Goal: Information Seeking & Learning: Find specific fact

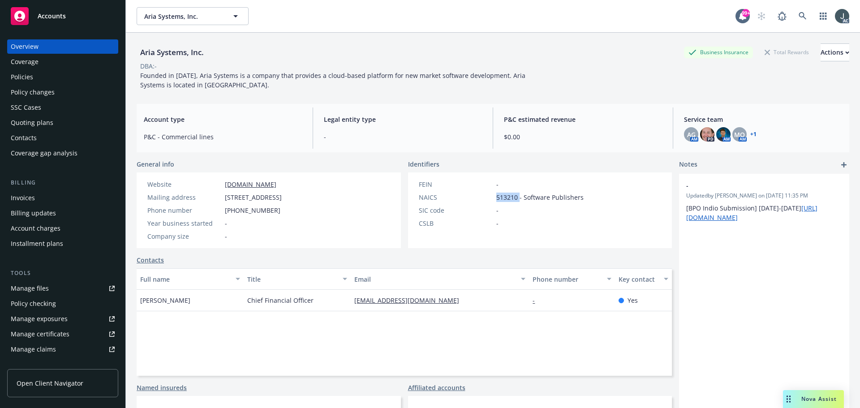
click at [29, 82] on div "Policies" at bounding box center [22, 77] width 22 height 14
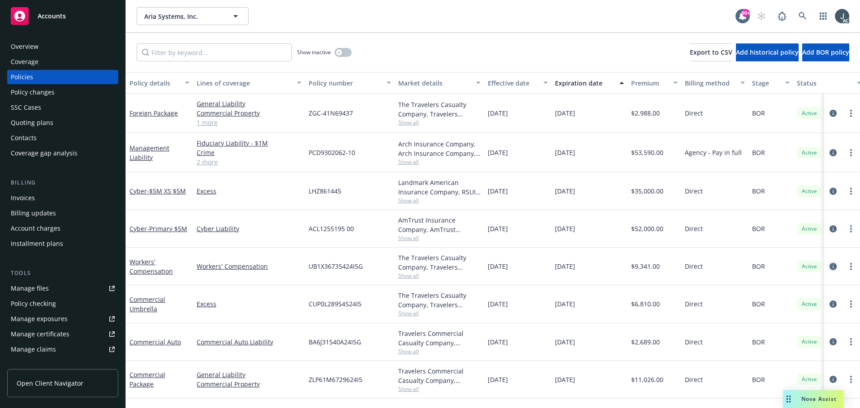
click at [831, 266] on icon "circleInformation" at bounding box center [832, 266] width 7 height 7
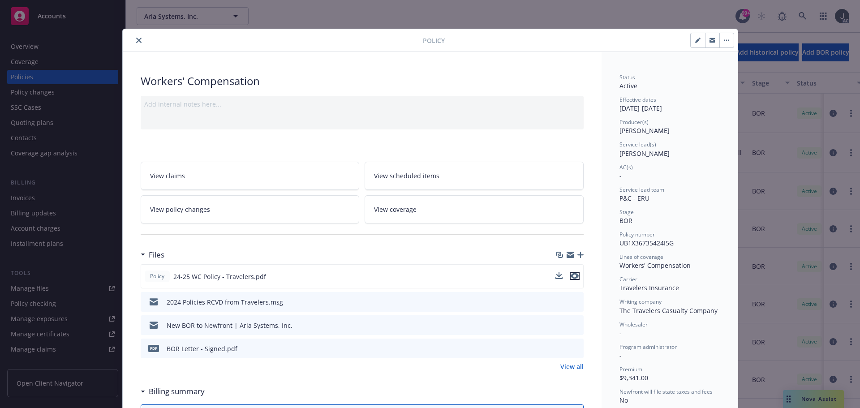
click at [572, 275] on icon "preview file" at bounding box center [575, 276] width 8 height 6
click at [571, 277] on icon "preview file" at bounding box center [575, 276] width 8 height 6
click at [571, 276] on icon "preview file" at bounding box center [575, 276] width 8 height 6
click at [573, 298] on icon "preview file" at bounding box center [575, 301] width 8 height 6
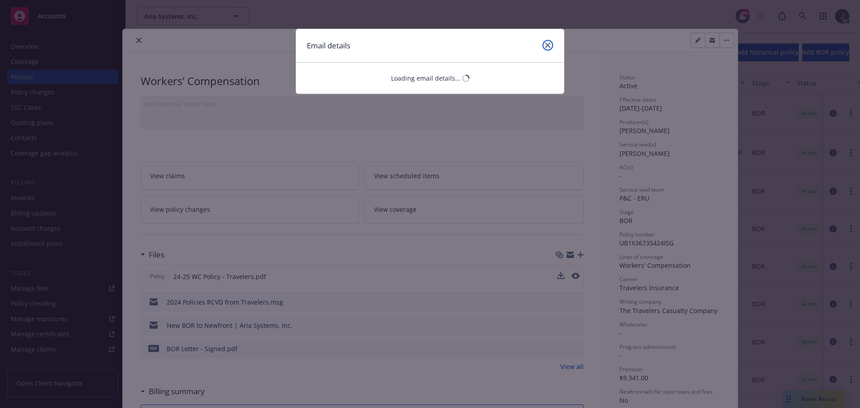
click at [544, 44] on link "close" at bounding box center [547, 45] width 11 height 11
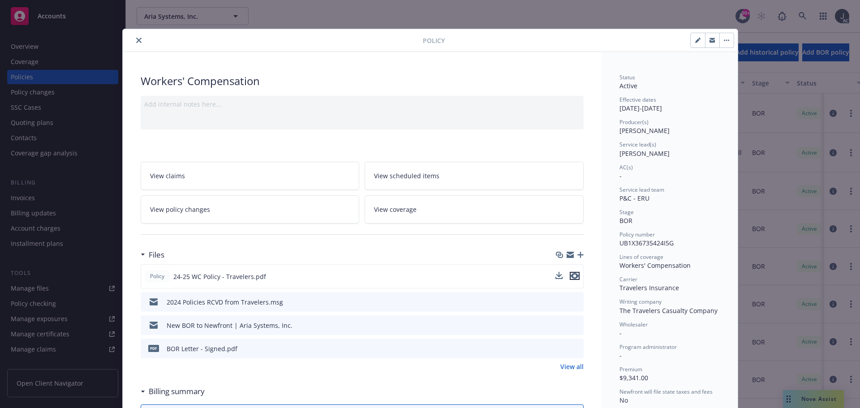
click at [571, 276] on icon "preview file" at bounding box center [575, 276] width 8 height 6
click at [574, 275] on icon "preview file" at bounding box center [575, 276] width 8 height 6
click at [571, 279] on icon "preview file" at bounding box center [575, 276] width 8 height 6
click at [571, 277] on icon "preview file" at bounding box center [575, 276] width 8 height 6
click at [573, 277] on icon "preview file" at bounding box center [575, 276] width 8 height 6
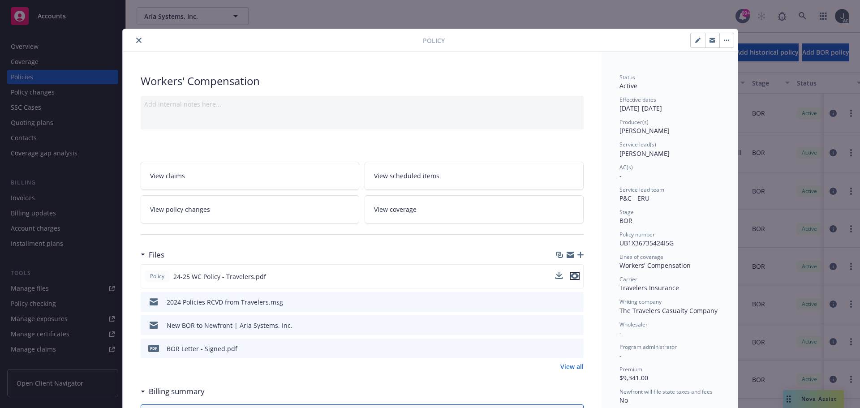
drag, startPoint x: 571, startPoint y: 276, endPoint x: 578, endPoint y: 276, distance: 7.2
click at [571, 276] on icon "preview file" at bounding box center [575, 276] width 8 height 6
click at [571, 278] on icon "preview file" at bounding box center [575, 276] width 8 height 6
click at [137, 39] on icon "close" at bounding box center [138, 40] width 5 height 5
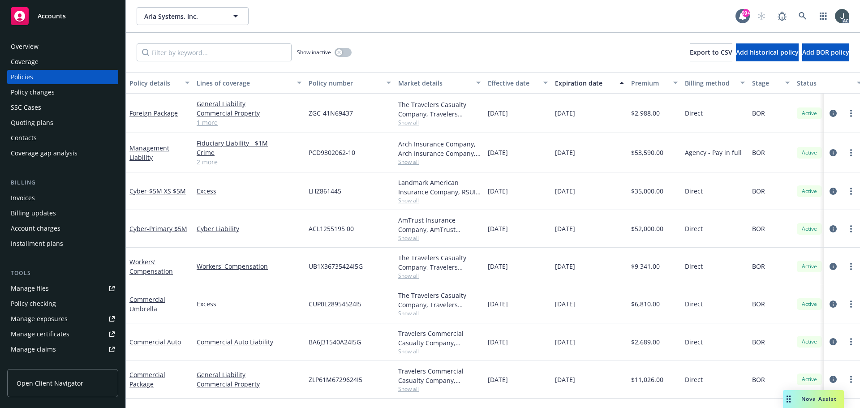
click at [49, 45] on div "Overview" at bounding box center [63, 46] width 104 height 14
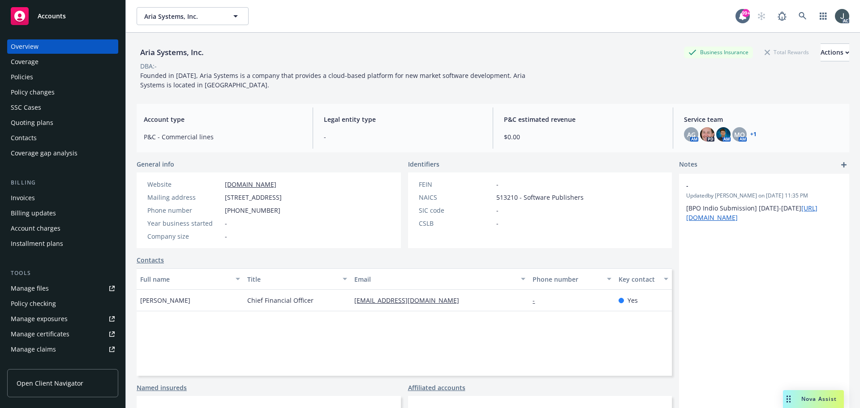
click at [24, 75] on div "Policies" at bounding box center [22, 77] width 22 height 14
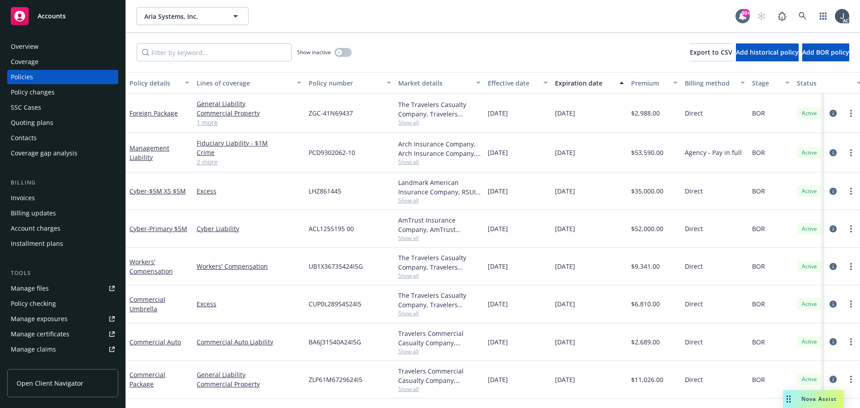
click at [833, 378] on icon "circleInformation" at bounding box center [832, 379] width 7 height 7
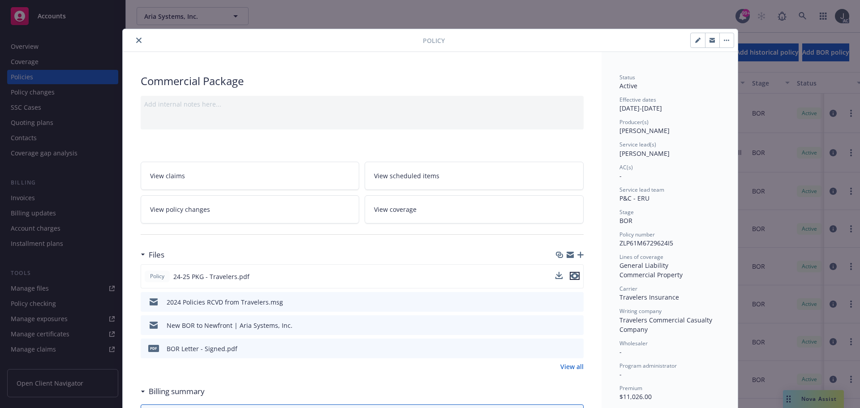
click at [571, 278] on icon "preview file" at bounding box center [575, 276] width 8 height 6
click at [136, 41] on icon "close" at bounding box center [138, 40] width 5 height 5
click at [33, 48] on div "Policy Commercial Package Add internal notes here... View claims View scheduled…" at bounding box center [430, 204] width 860 height 408
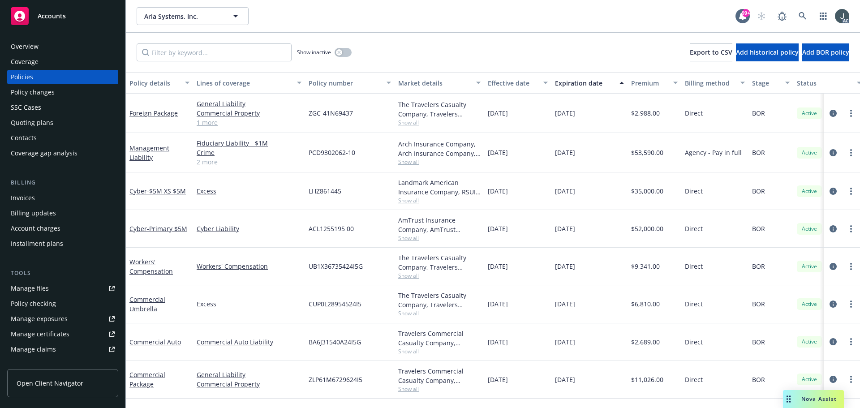
click at [30, 46] on div "Overview" at bounding box center [25, 46] width 28 height 14
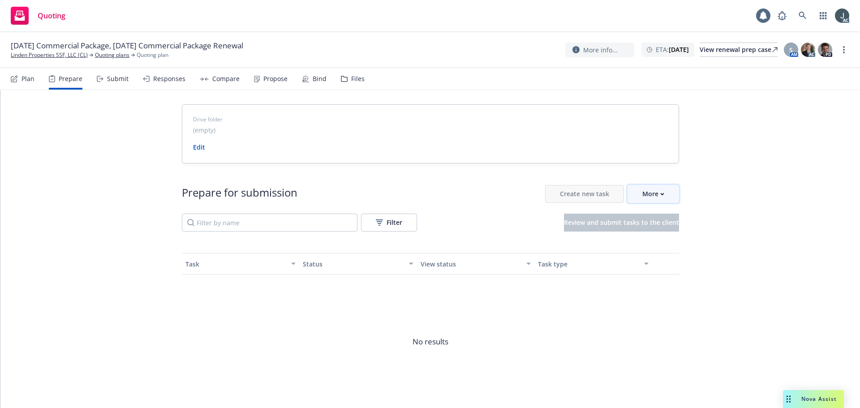
click at [646, 198] on div "More" at bounding box center [653, 193] width 22 height 17
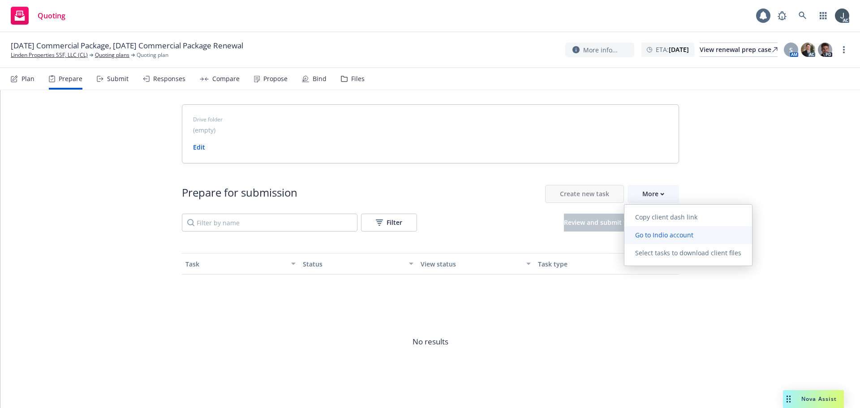
click at [646, 234] on span "Go to Indio account" at bounding box center [664, 235] width 80 height 9
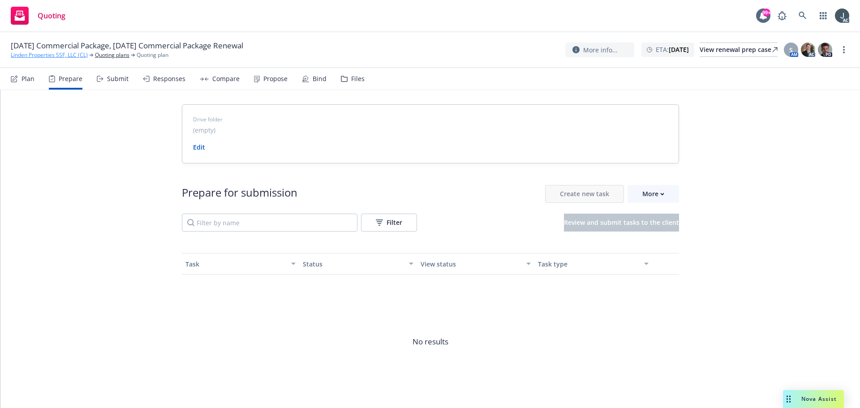
click at [48, 53] on link "Linden Properties SSF, LLC (CL)" at bounding box center [49, 55] width 77 height 8
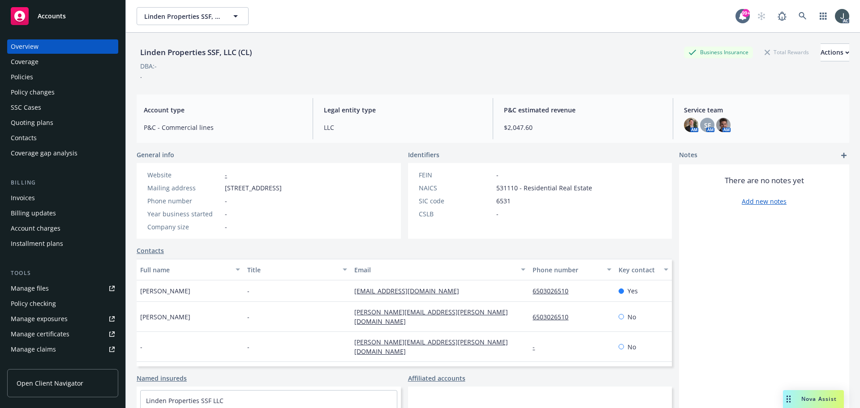
scroll to position [176, 0]
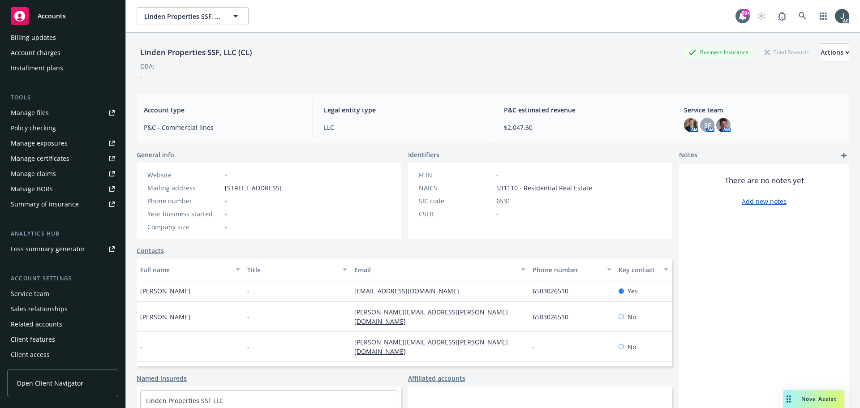
click at [38, 291] on div "Service team" at bounding box center [30, 294] width 39 height 14
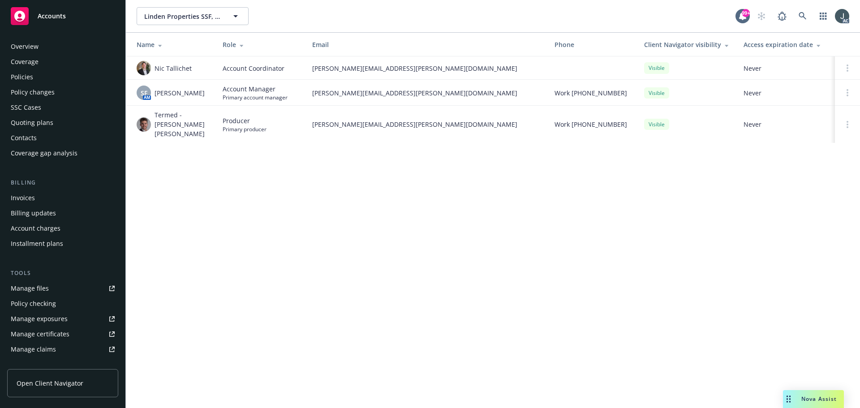
click at [28, 76] on div "Policies" at bounding box center [22, 77] width 22 height 14
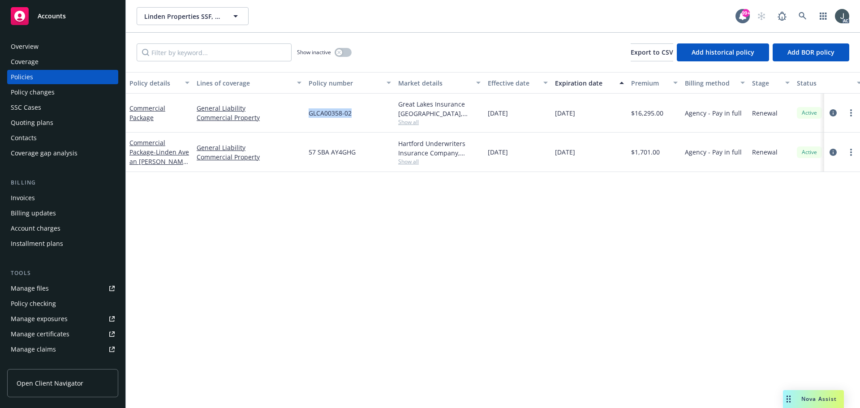
drag, startPoint x: 308, startPoint y: 112, endPoint x: 373, endPoint y: 114, distance: 65.0
click at [373, 114] on div "GLCA00358-02" at bounding box center [350, 113] width 90 height 39
click at [832, 111] on icon "circleInformation" at bounding box center [832, 112] width 7 height 7
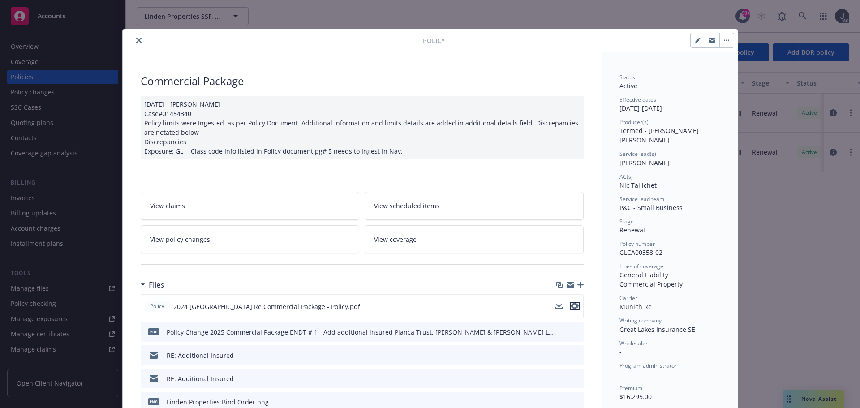
click at [572, 308] on icon "preview file" at bounding box center [575, 306] width 8 height 6
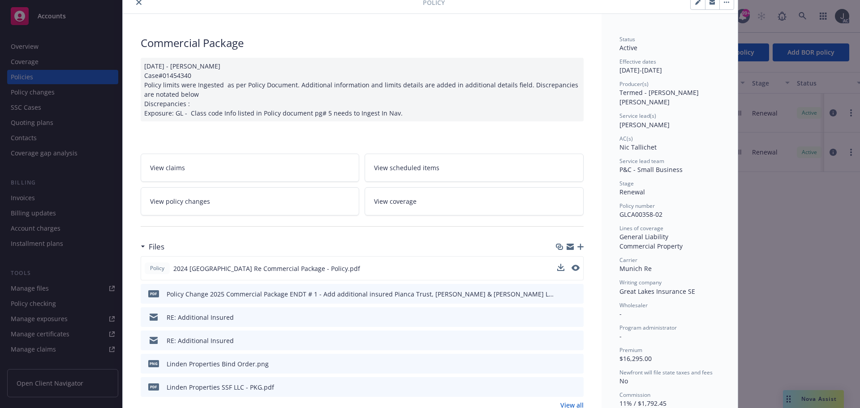
scroll to position [90, 0]
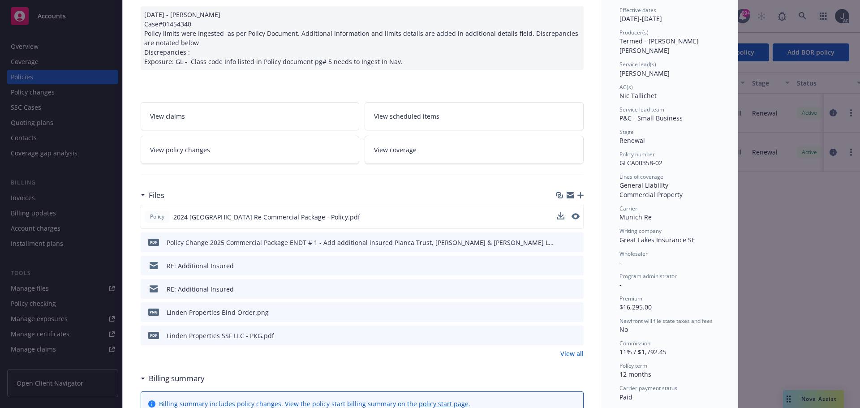
click at [569, 353] on link "View all" at bounding box center [571, 353] width 23 height 9
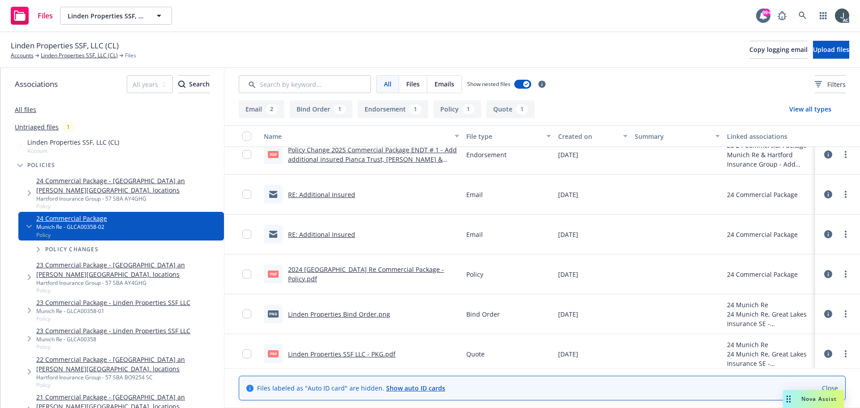
scroll to position [18, 0]
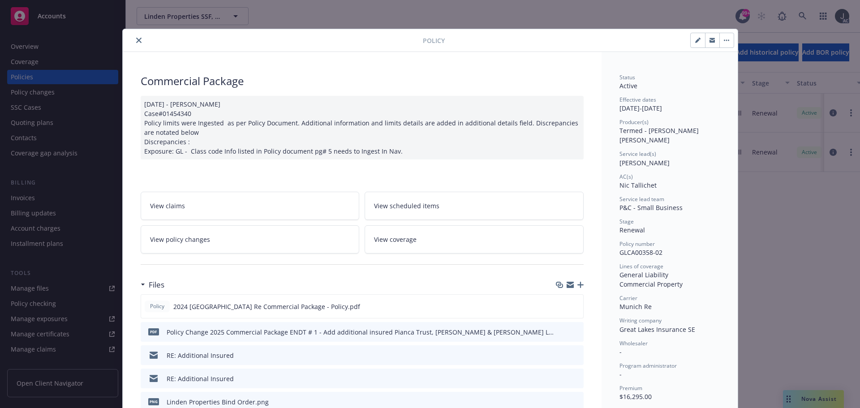
click at [136, 40] on icon "close" at bounding box center [138, 40] width 5 height 5
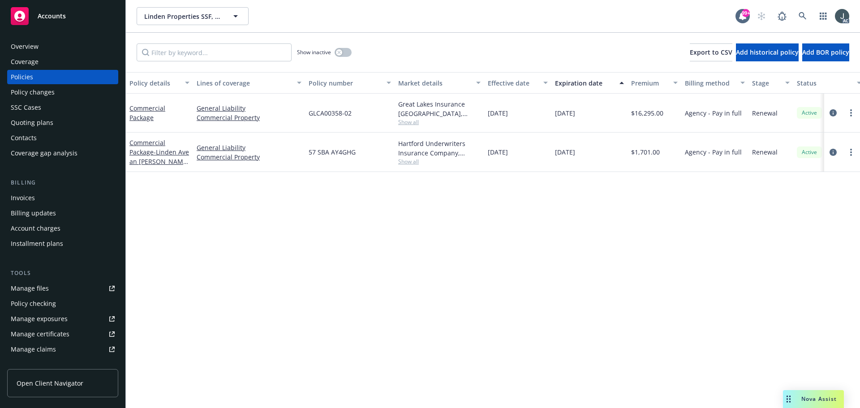
drag, startPoint x: 553, startPoint y: 115, endPoint x: 599, endPoint y: 115, distance: 46.1
click at [599, 115] on div "12/13/2025" at bounding box center [589, 113] width 76 height 39
copy span "12/13/2025"
drag, startPoint x: 163, startPoint y: 122, endPoint x: 130, endPoint y: 107, distance: 35.9
click at [130, 107] on div "Commercial Package" at bounding box center [159, 113] width 67 height 39
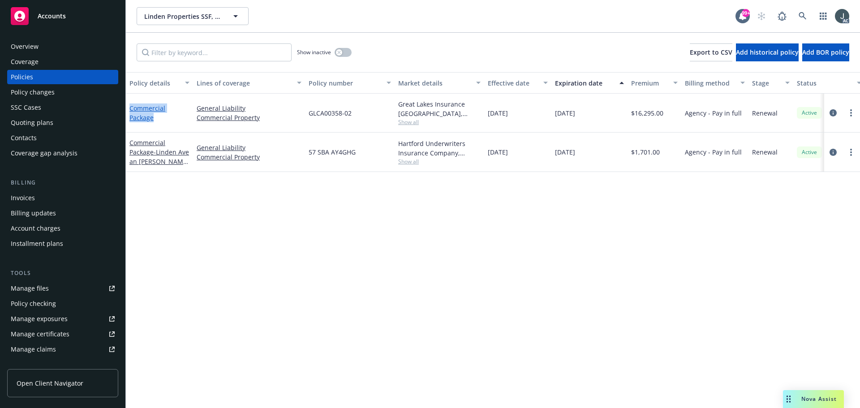
copy link "Commercial Package"
click at [39, 289] on div "Manage files" at bounding box center [30, 288] width 38 height 14
click at [32, 45] on div "Overview" at bounding box center [25, 46] width 28 height 14
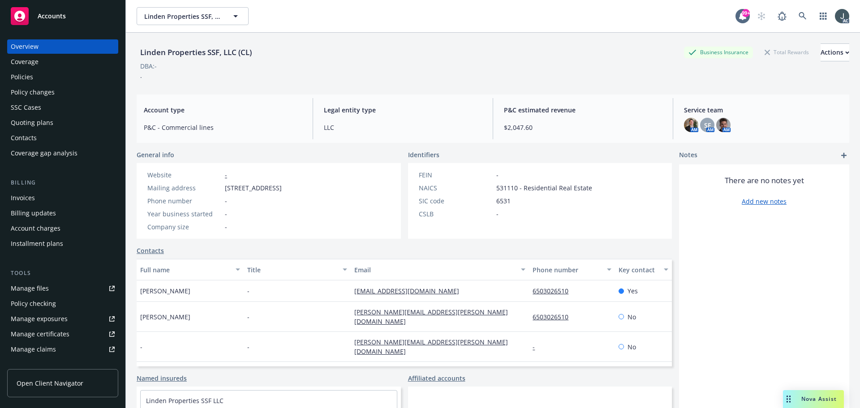
drag, startPoint x: 225, startPoint y: 186, endPoint x: 283, endPoint y: 187, distance: 57.8
click at [282, 187] on span "1225 Tartan Trail Rd, Hillsborough, CA, 94010" at bounding box center [253, 187] width 57 height 9
copy span "1225 Tartan Trail Rd"
click at [503, 188] on span "531110 - Residential Real Estate" at bounding box center [544, 187] width 96 height 9
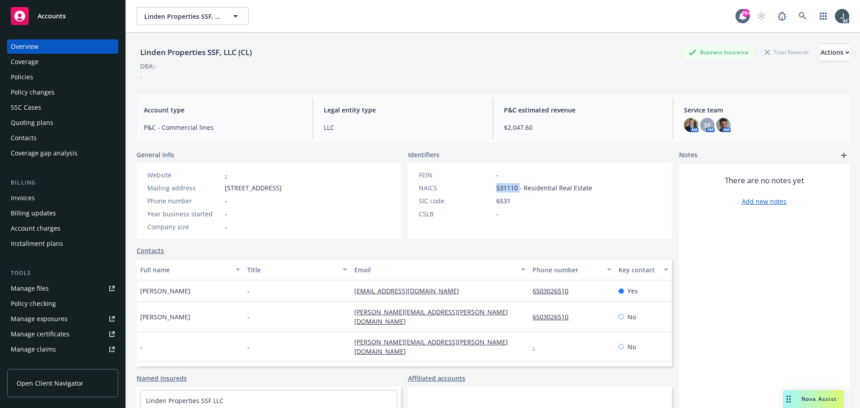
copy span "531110"
click at [45, 316] on div "Manage exposures" at bounding box center [39, 319] width 57 height 14
click at [42, 73] on div "Policies" at bounding box center [63, 77] width 104 height 14
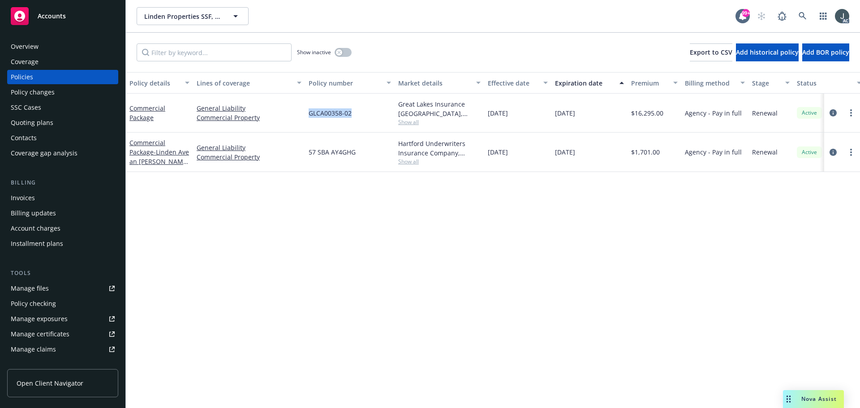
drag, startPoint x: 308, startPoint y: 112, endPoint x: 369, endPoint y: 119, distance: 61.4
click at [369, 119] on div "GLCA00358-02" at bounding box center [350, 113] width 90 height 39
copy span "GLCA00358-02"
click at [415, 121] on span "Show all" at bounding box center [439, 122] width 82 height 8
drag, startPoint x: 310, startPoint y: 172, endPoint x: 366, endPoint y: 176, distance: 56.1
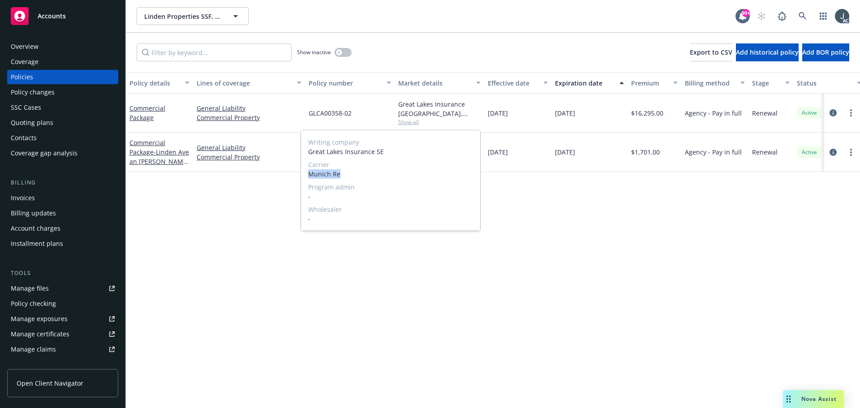
click at [366, 176] on span "Munich Re" at bounding box center [390, 173] width 165 height 9
copy span "Munich Re"
click at [674, 229] on div "Policy details Lines of coverage Policy number Market details Effective date Ex…" at bounding box center [493, 240] width 734 height 336
drag, startPoint x: 487, startPoint y: 111, endPoint x: 536, endPoint y: 116, distance: 48.7
click at [536, 116] on div "12/13/2024" at bounding box center [517, 113] width 67 height 39
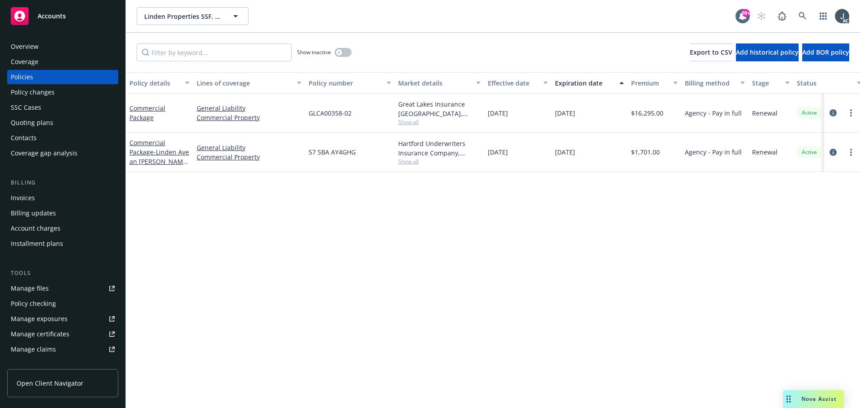
copy span "12/13/2024"
click at [649, 112] on span "$16,295.00" at bounding box center [647, 112] width 32 height 9
copy span "16,295.00"
click at [337, 52] on div "button" at bounding box center [339, 52] width 6 height 6
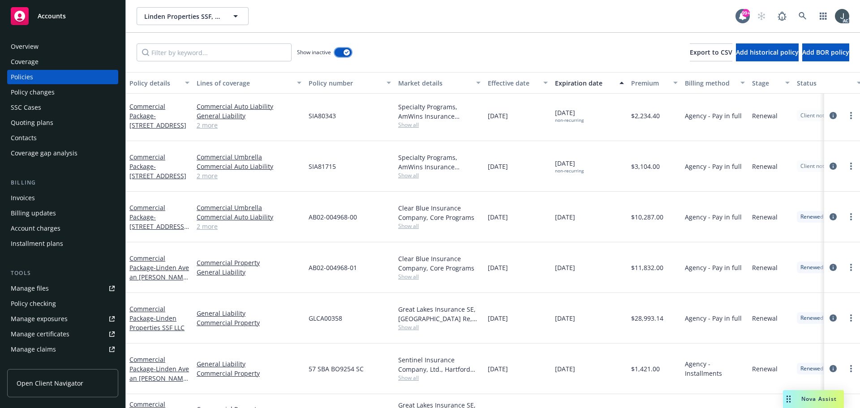
scroll to position [313, 0]
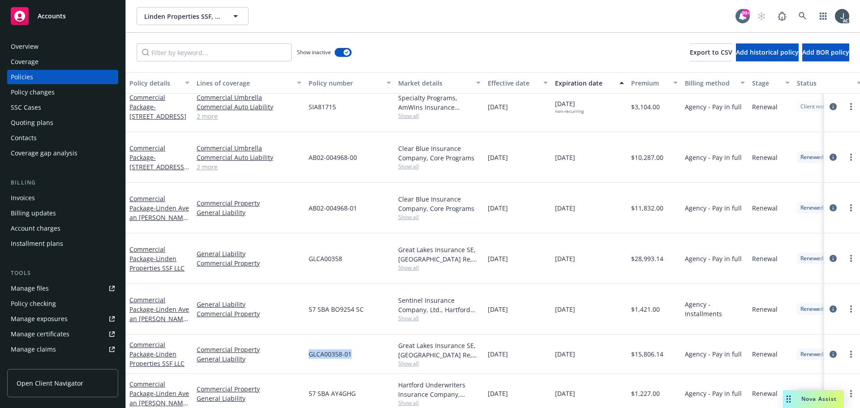
drag, startPoint x: 308, startPoint y: 286, endPoint x: 365, endPoint y: 288, distance: 56.9
click at [365, 335] on div "GLCA00358-01" at bounding box center [350, 354] width 90 height 39
copy span "GLCA00358-01"
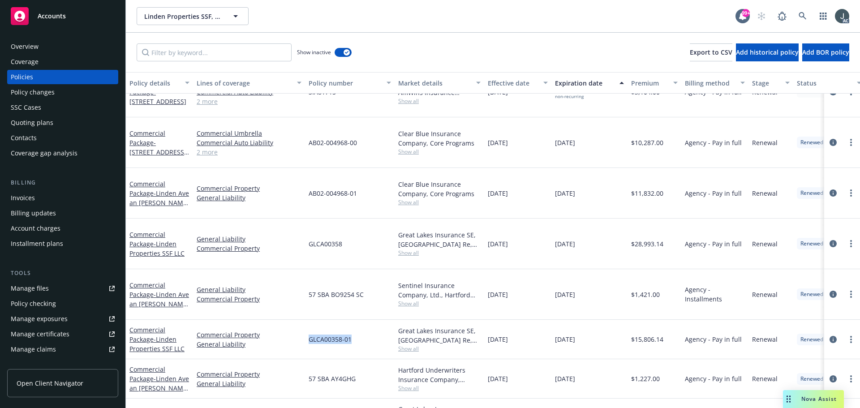
scroll to position [333, 0]
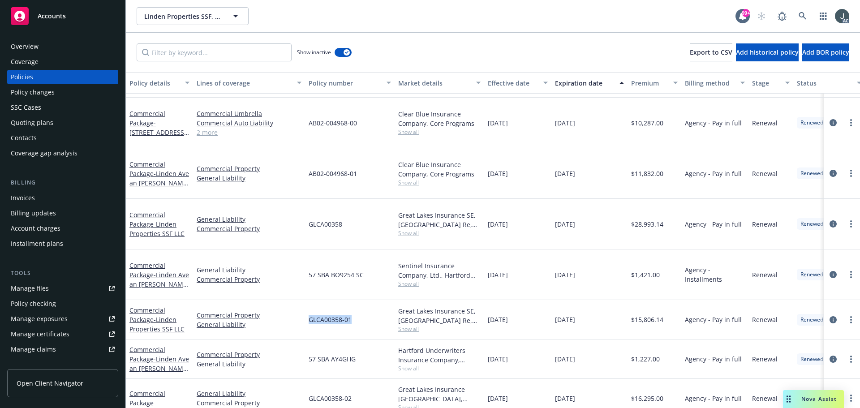
drag, startPoint x: 489, startPoint y: 267, endPoint x: 524, endPoint y: 267, distance: 34.9
click at [524, 300] on div "12/31/2023" at bounding box center [517, 319] width 67 height 39
copy span "12/31/2023"
drag, startPoint x: 308, startPoint y: 263, endPoint x: 365, endPoint y: 266, distance: 57.8
click at [365, 300] on div "GLCA00358-01" at bounding box center [350, 319] width 90 height 39
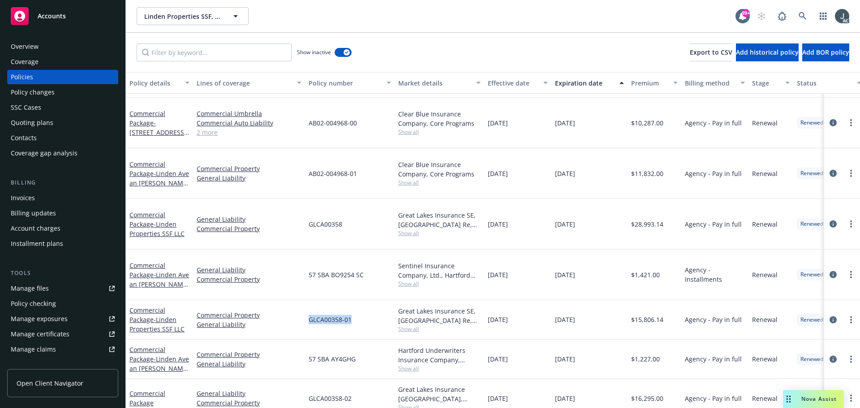
click at [408, 325] on span "Show all" at bounding box center [439, 329] width 82 height 8
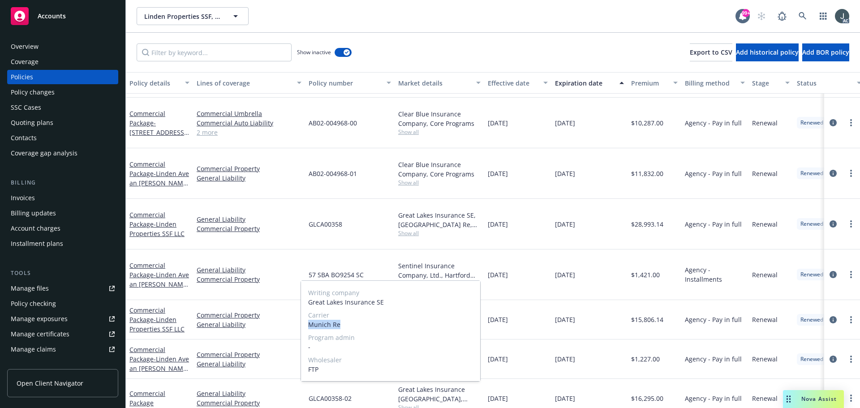
drag, startPoint x: 308, startPoint y: 322, endPoint x: 365, endPoint y: 328, distance: 56.7
click at [365, 328] on span "Munich Re" at bounding box center [390, 324] width 165 height 9
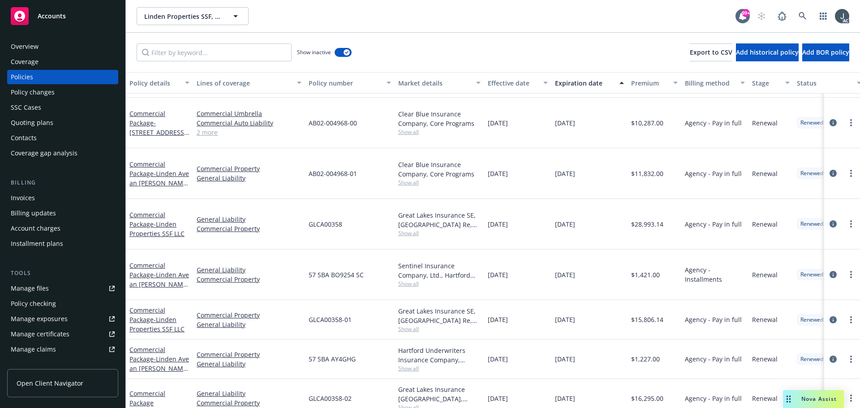
click at [648, 315] on span "$15,806.14" at bounding box center [647, 319] width 32 height 9
drag, startPoint x: 309, startPoint y: 224, endPoint x: 373, endPoint y: 225, distance: 64.1
click at [373, 249] on div "57 SBA BO9254 SC" at bounding box center [350, 274] width 90 height 51
click at [412, 280] on span "Show all" at bounding box center [439, 284] width 82 height 8
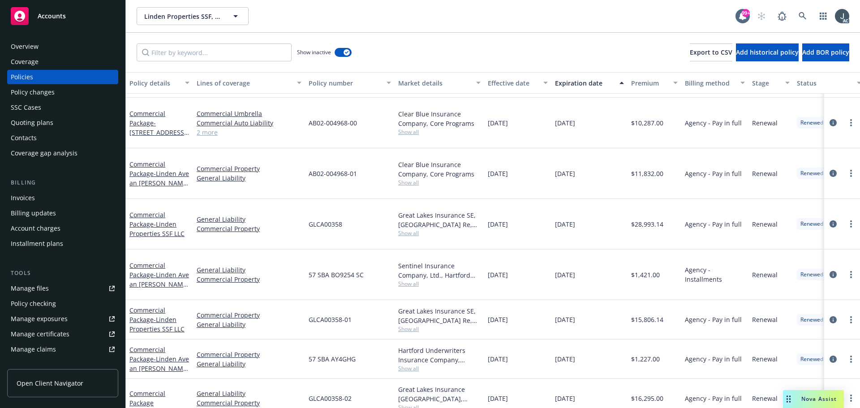
click at [412, 280] on span "Show all" at bounding box center [439, 284] width 82 height 8
click at [413, 365] on span "Show all" at bounding box center [439, 369] width 82 height 8
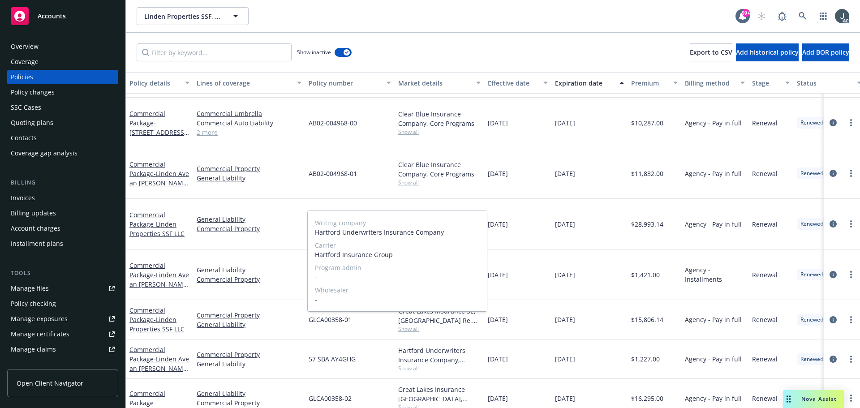
click at [413, 311] on div "Writing company Hartford Underwriters Insurance Company Carrier Hartford Insura…" at bounding box center [397, 260] width 180 height 101
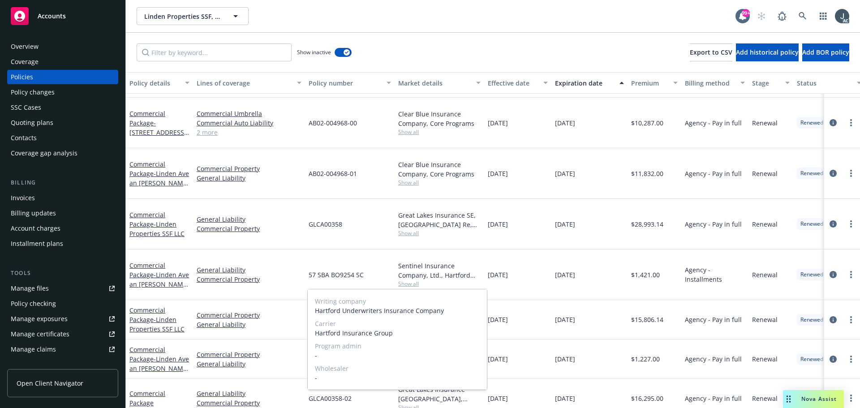
click at [408, 388] on div "Writing company Hartford Underwriters Insurance Company Carrier Hartford Insura…" at bounding box center [397, 339] width 179 height 100
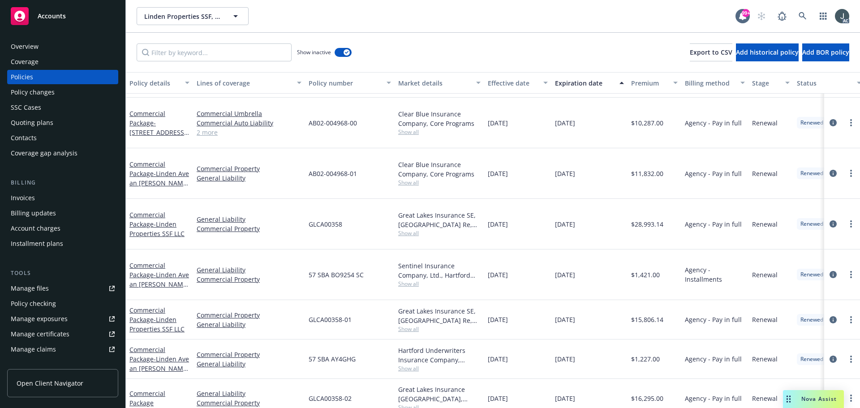
drag, startPoint x: 330, startPoint y: 215, endPoint x: 334, endPoint y: 218, distance: 5.1
click at [330, 249] on div "57 SBA BO9254 SC" at bounding box center [350, 274] width 90 height 51
drag, startPoint x: 306, startPoint y: 222, endPoint x: 364, endPoint y: 224, distance: 58.3
click at [364, 249] on div "57 SBA BO9254 SC" at bounding box center [350, 274] width 90 height 51
click at [655, 315] on span "$15,806.14" at bounding box center [647, 319] width 32 height 9
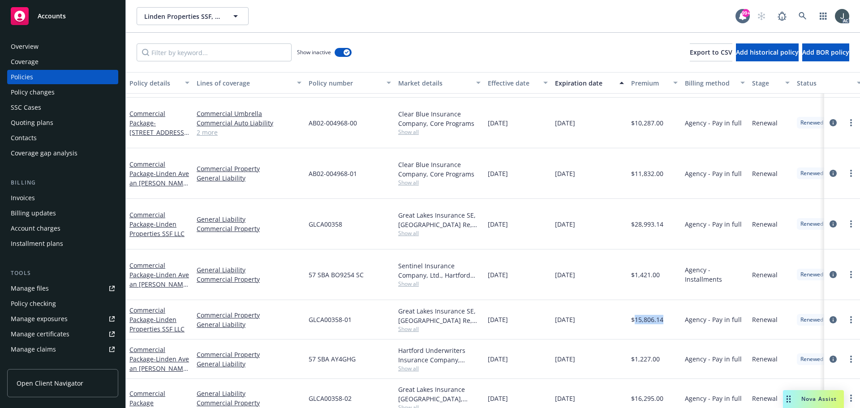
click at [655, 315] on span "$15,806.14" at bounding box center [647, 319] width 32 height 9
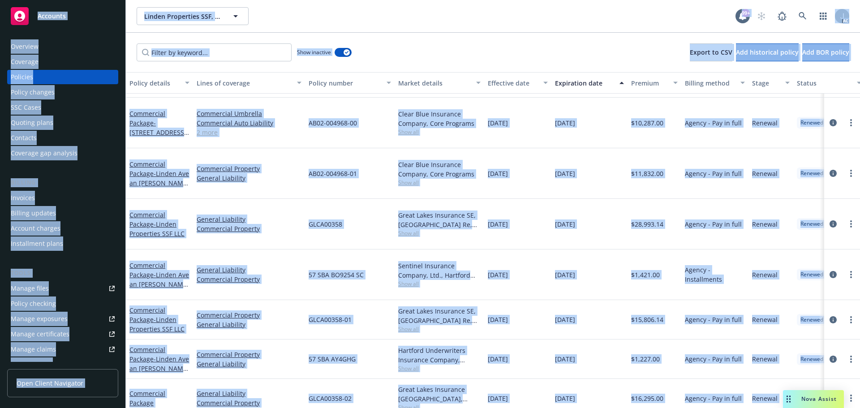
click at [655, 315] on span "$15,806.14" at bounding box center [647, 319] width 32 height 9
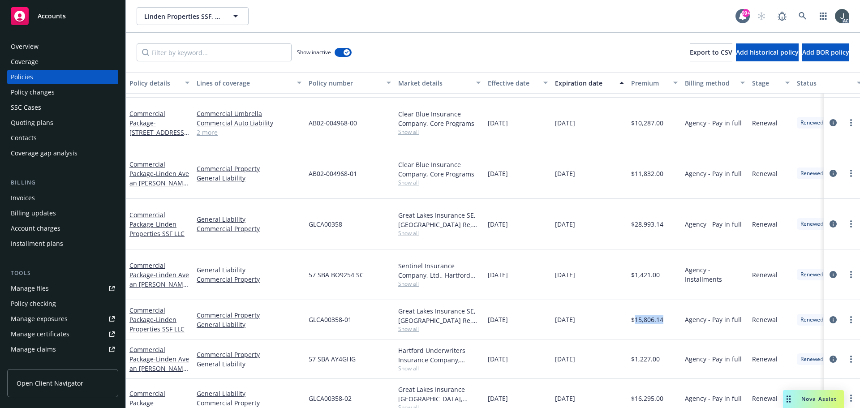
click at [655, 315] on span "$15,806.14" at bounding box center [647, 319] width 32 height 9
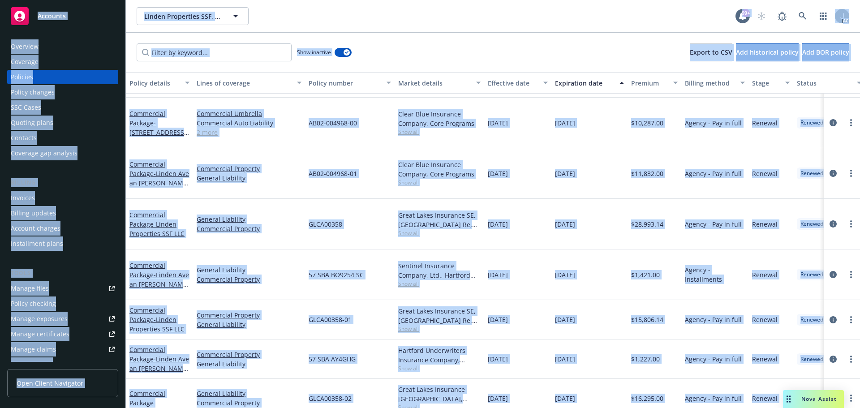
click at [655, 315] on span "$15,806.14" at bounding box center [647, 319] width 32 height 9
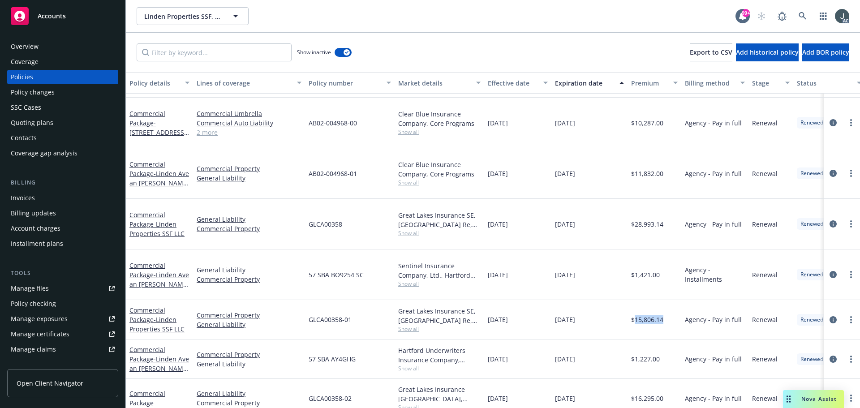
click at [655, 315] on span "$15,806.14" at bounding box center [647, 319] width 32 height 9
click at [655, 300] on div "$15,806.14" at bounding box center [654, 319] width 54 height 39
click at [656, 315] on span "$15,806.14" at bounding box center [647, 319] width 32 height 9
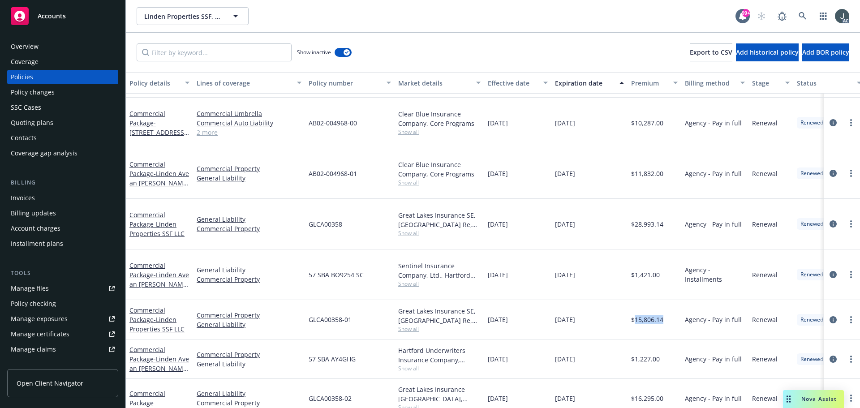
click at [656, 315] on span "$15,806.14" at bounding box center [647, 319] width 32 height 9
click at [408, 325] on span "Show all" at bounding box center [439, 329] width 82 height 8
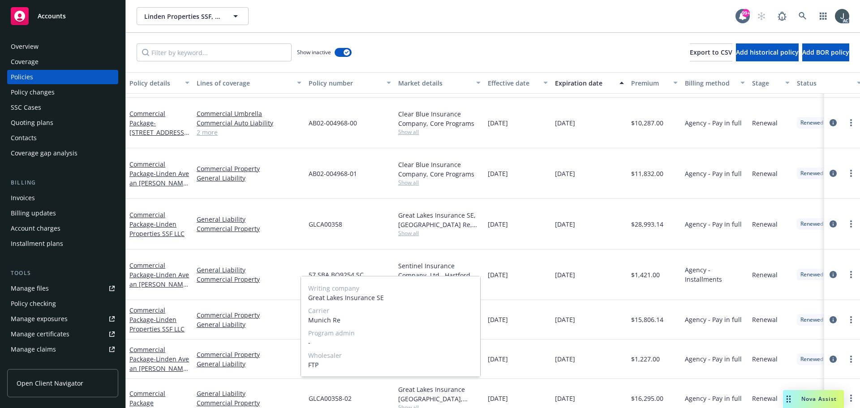
drag, startPoint x: 310, startPoint y: 264, endPoint x: 353, endPoint y: 264, distance: 43.4
click at [353, 300] on div "GLCA00358-01" at bounding box center [350, 319] width 90 height 39
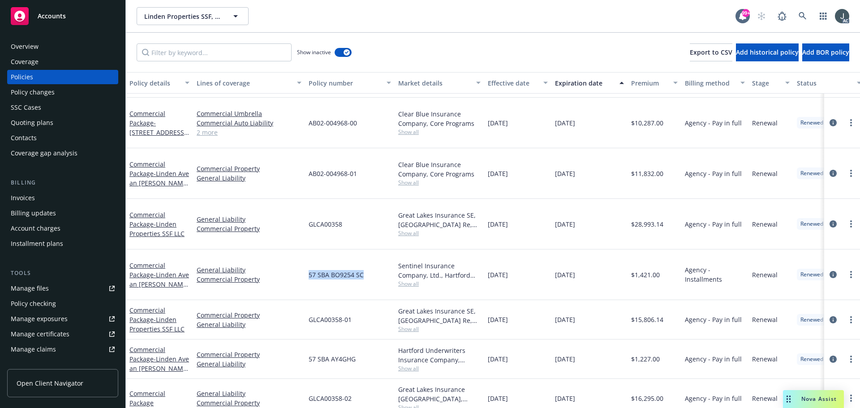
drag, startPoint x: 309, startPoint y: 225, endPoint x: 371, endPoint y: 227, distance: 62.3
click at [371, 249] on div "57 SBA BO9254 SC" at bounding box center [350, 274] width 90 height 51
click at [415, 280] on span "Show all" at bounding box center [439, 284] width 82 height 8
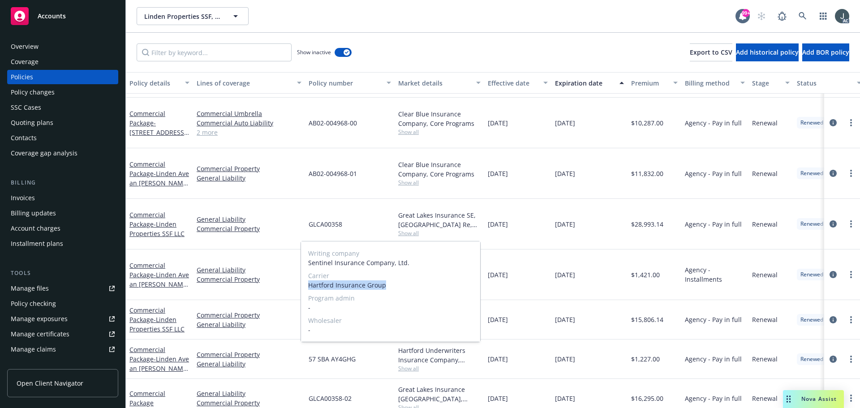
drag, startPoint x: 308, startPoint y: 286, endPoint x: 406, endPoint y: 287, distance: 98.1
click at [406, 287] on div "Writing company Sentinel Insurance Company, Ltd. Carrier Hartford Insurance Gro…" at bounding box center [390, 291] width 179 height 100
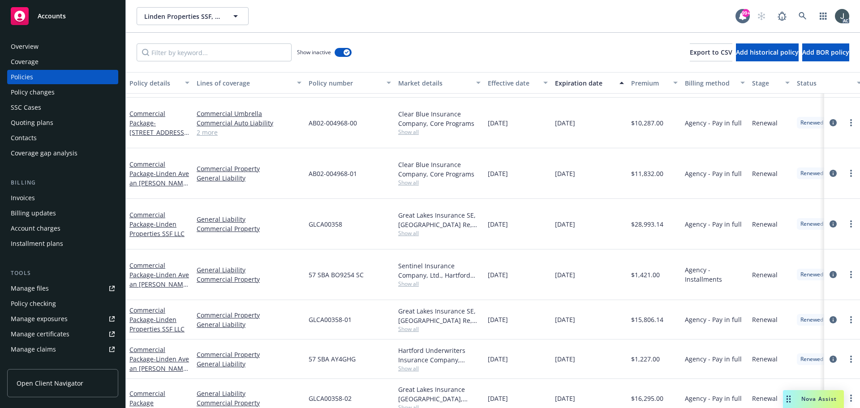
click at [590, 300] on div "12/31/2024" at bounding box center [589, 319] width 76 height 39
click at [644, 315] on span "$15,806.14" at bounding box center [647, 319] width 32 height 9
click at [644, 270] on span "$1,421.00" at bounding box center [645, 274] width 29 height 9
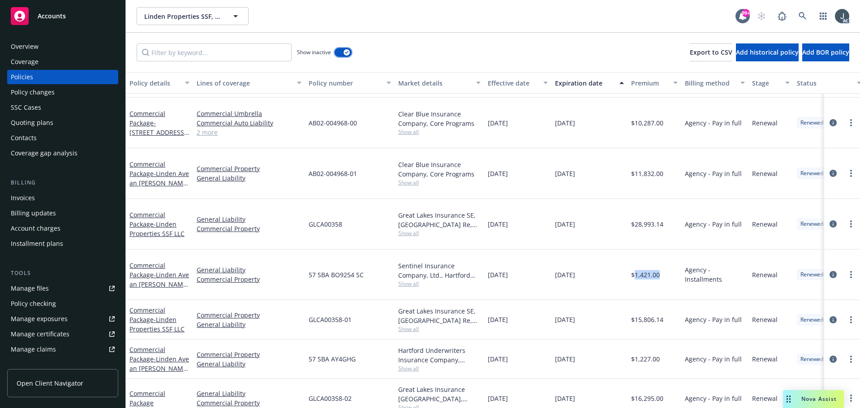
click at [340, 51] on button "button" at bounding box center [343, 52] width 17 height 9
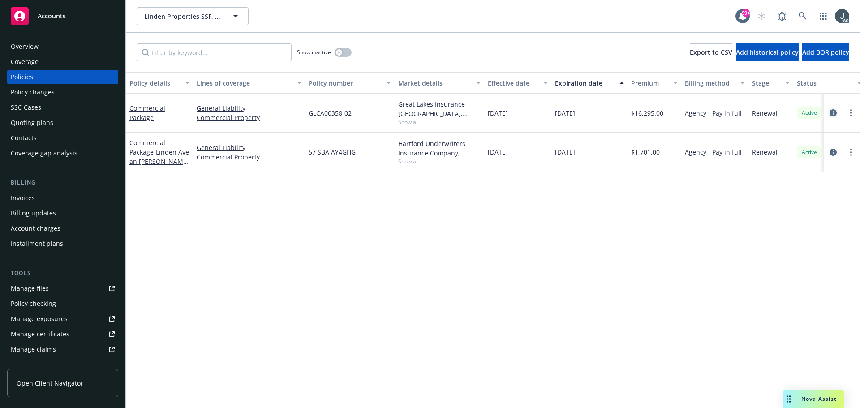
click at [830, 111] on icon "circleInformation" at bounding box center [832, 112] width 7 height 7
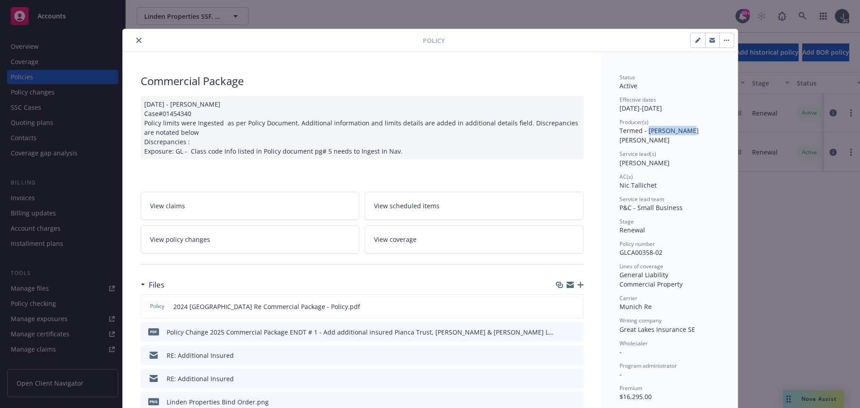
drag, startPoint x: 686, startPoint y: 130, endPoint x: 645, endPoint y: 130, distance: 40.8
click at [645, 130] on div "Producer(s) Termed - Keane Heller" at bounding box center [669, 131] width 100 height 26
click at [136, 39] on icon "close" at bounding box center [138, 40] width 5 height 5
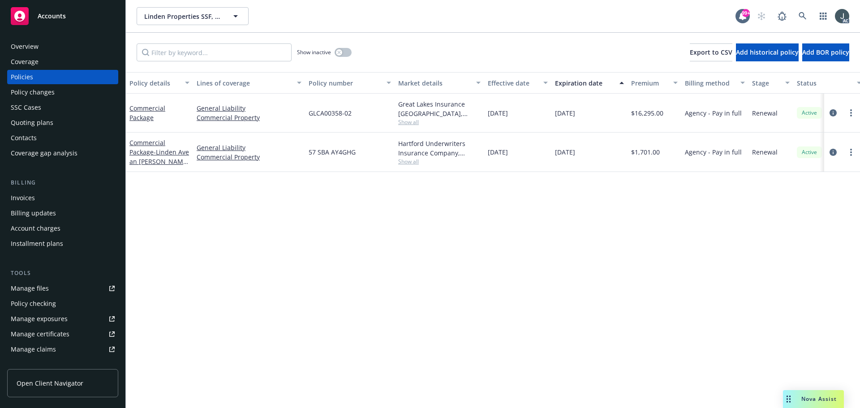
drag, startPoint x: 30, startPoint y: 45, endPoint x: 149, endPoint y: 7, distance: 125.2
click at [30, 45] on div "Overview" at bounding box center [25, 46] width 28 height 14
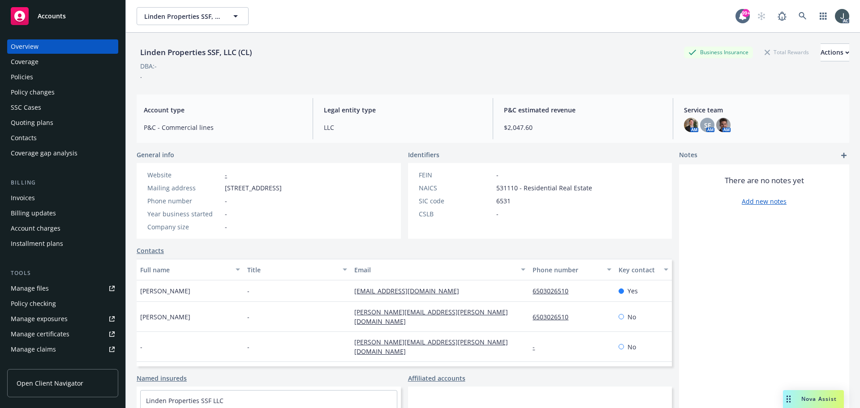
click at [8, 69] on div "Overview Coverage Policies Policy changes SSC Cases Quoting plans Contacts Cove…" at bounding box center [62, 99] width 111 height 121
click at [19, 85] on div "Policy changes" at bounding box center [33, 92] width 44 height 14
click at [17, 82] on div "Policies" at bounding box center [22, 77] width 22 height 14
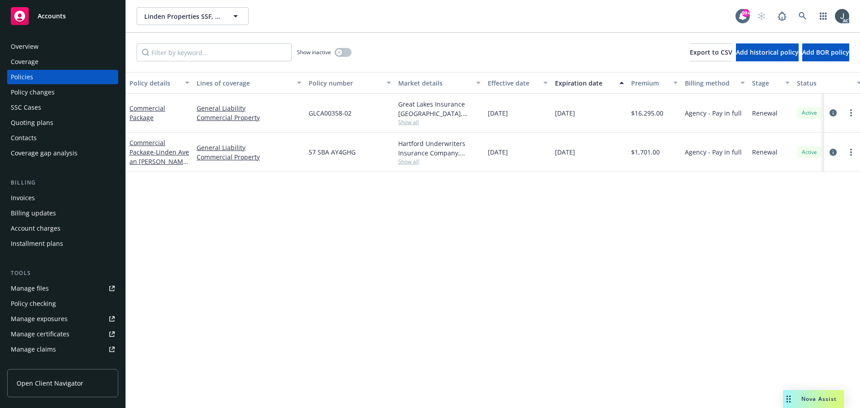
drag, startPoint x: 488, startPoint y: 116, endPoint x: 596, endPoint y: 115, distance: 108.4
click at [596, 115] on div "Commercial Package General Liability Commercial Property GLCA00358-02 Great Lak…" at bounding box center [558, 113] width 864 height 39
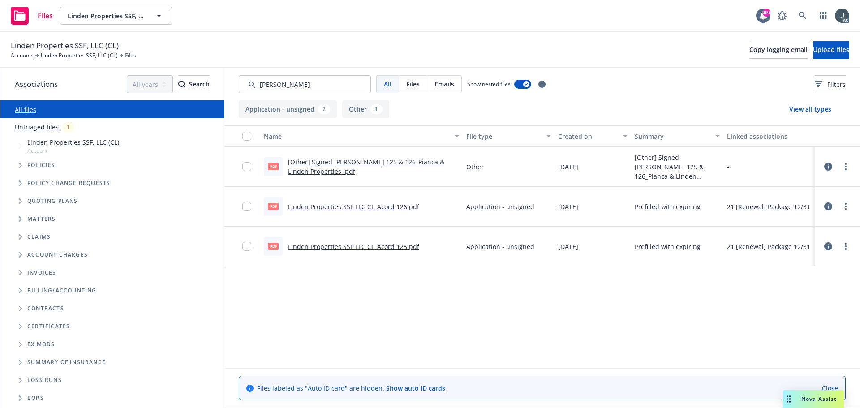
click at [295, 85] on input "Search by keyword..." at bounding box center [305, 84] width 132 height 18
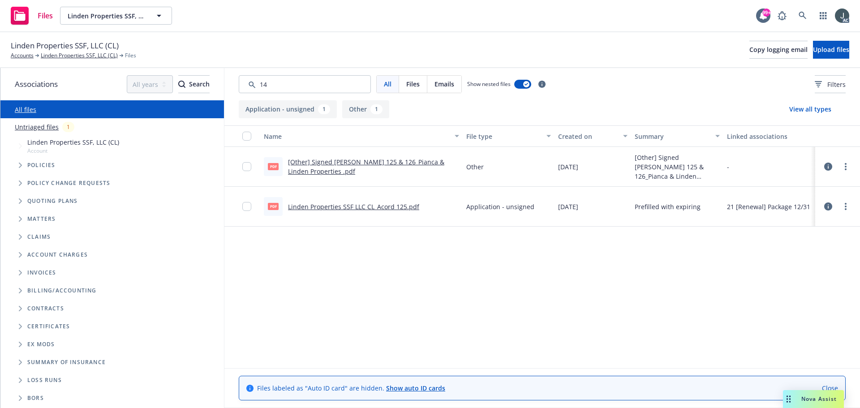
type input "140"
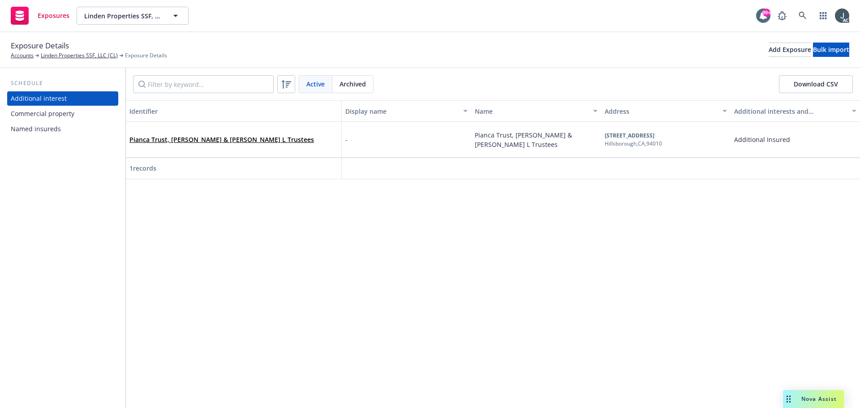
click at [56, 110] on div "Commercial property" at bounding box center [43, 114] width 64 height 14
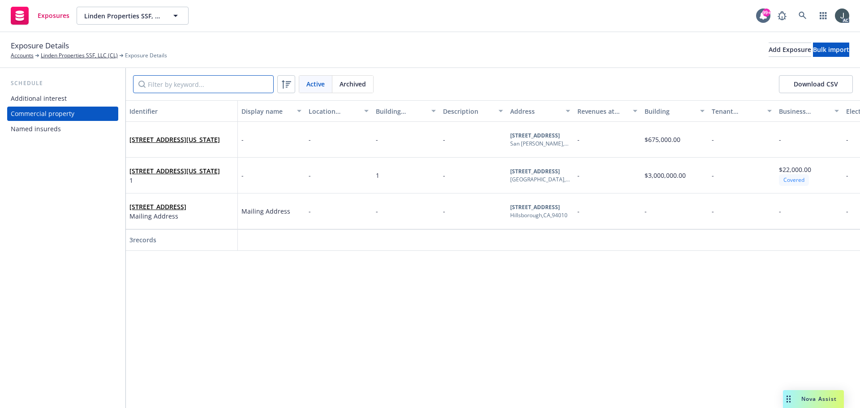
click at [163, 90] on input "Filter by keyword..." at bounding box center [203, 84] width 141 height 18
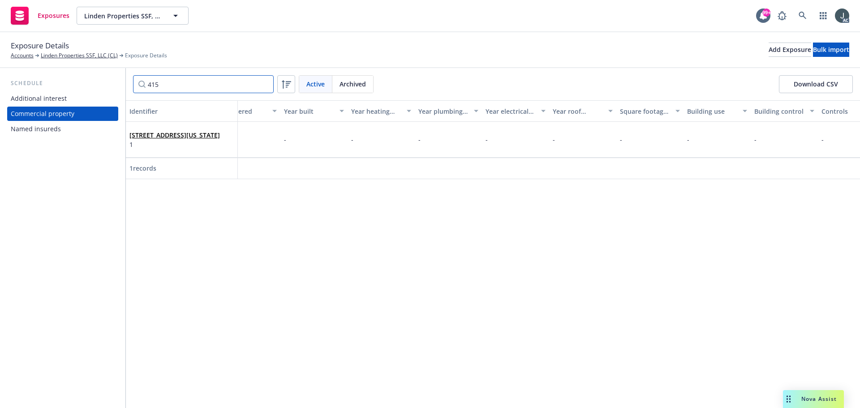
scroll to position [0, 1931]
type input "415"
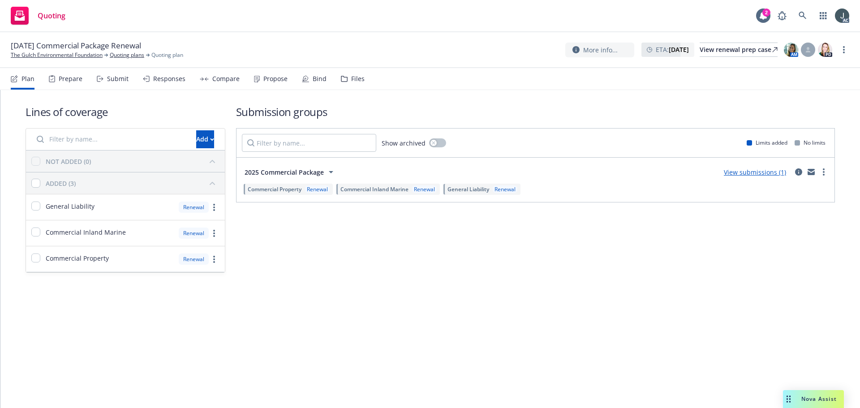
click at [68, 81] on div "Prepare" at bounding box center [71, 78] width 24 height 7
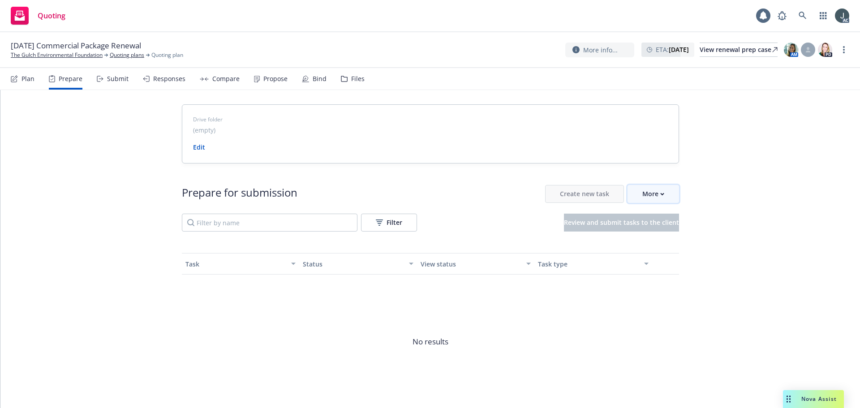
click at [642, 197] on div "More" at bounding box center [653, 193] width 22 height 17
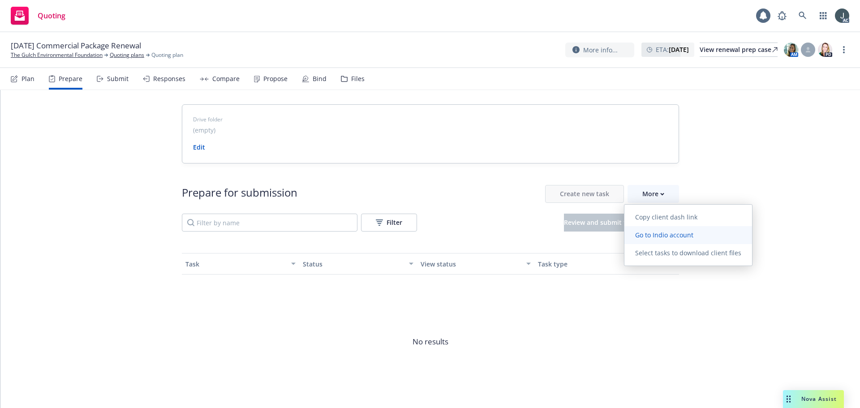
click at [655, 230] on link "Go to Indio account" at bounding box center [688, 235] width 128 height 18
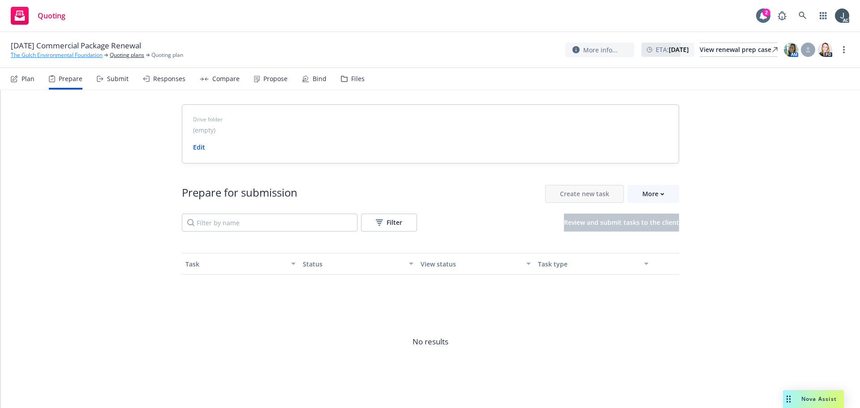
click at [71, 55] on link "The Gulch Environmental Foundation" at bounding box center [57, 55] width 92 height 8
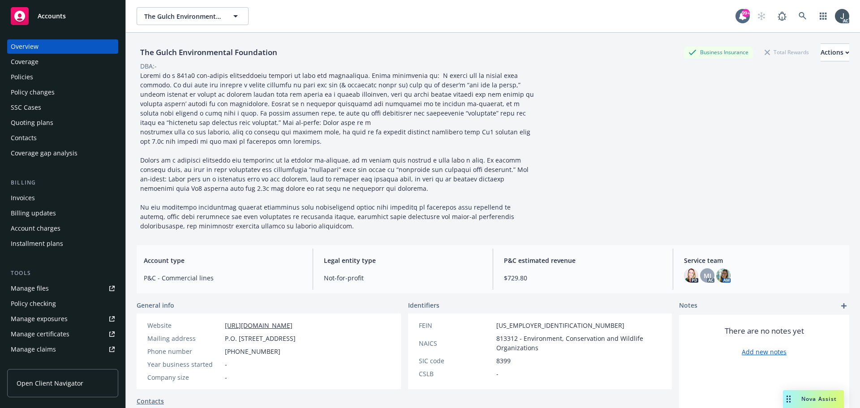
click at [14, 77] on div "Policies" at bounding box center [22, 77] width 22 height 14
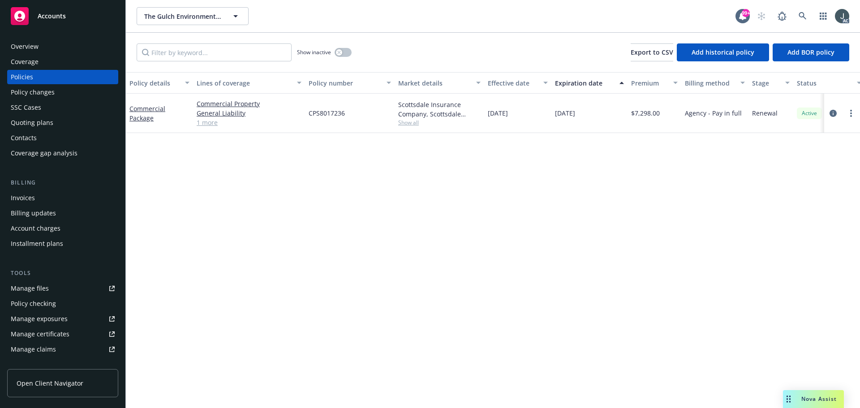
click at [210, 124] on link "1 more" at bounding box center [249, 122] width 105 height 9
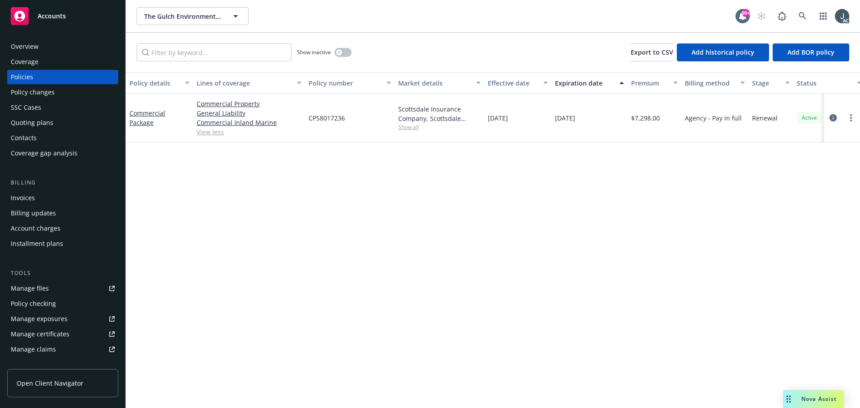
click at [833, 120] on icon "circleInformation" at bounding box center [832, 117] width 7 height 7
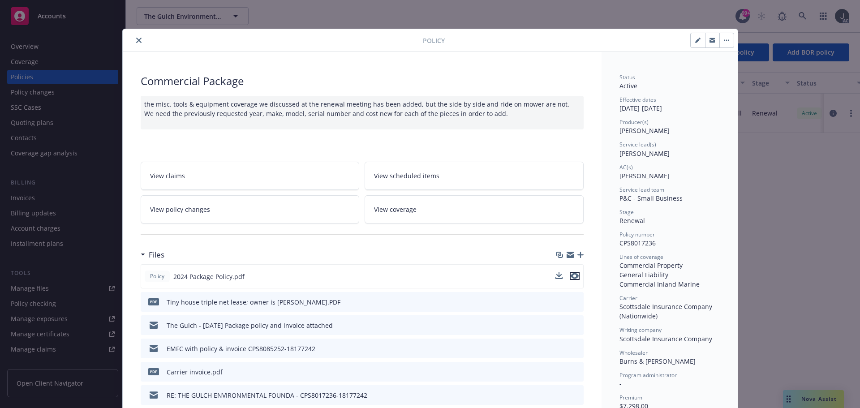
click at [572, 278] on icon "preview file" at bounding box center [575, 276] width 8 height 6
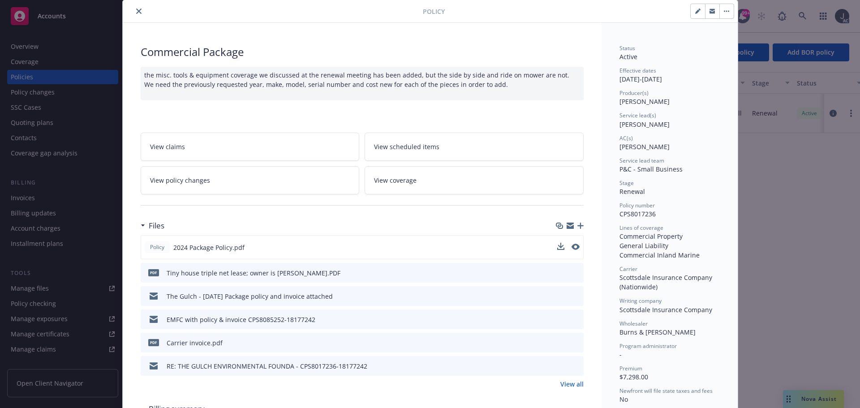
scroll to position [90, 0]
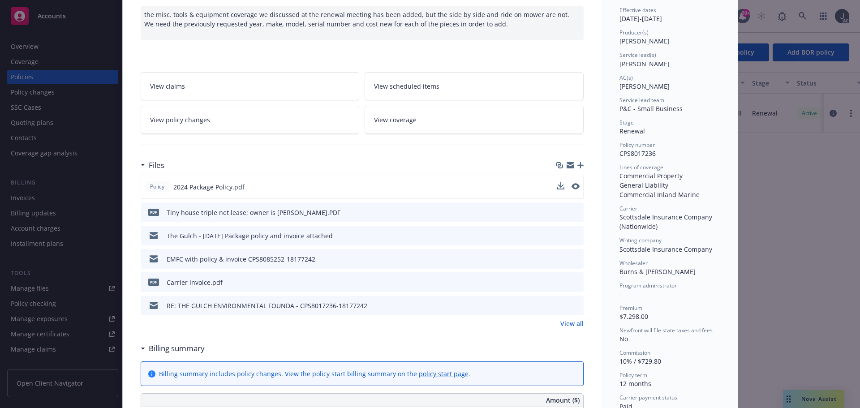
click at [564, 324] on link "View all" at bounding box center [571, 323] width 23 height 9
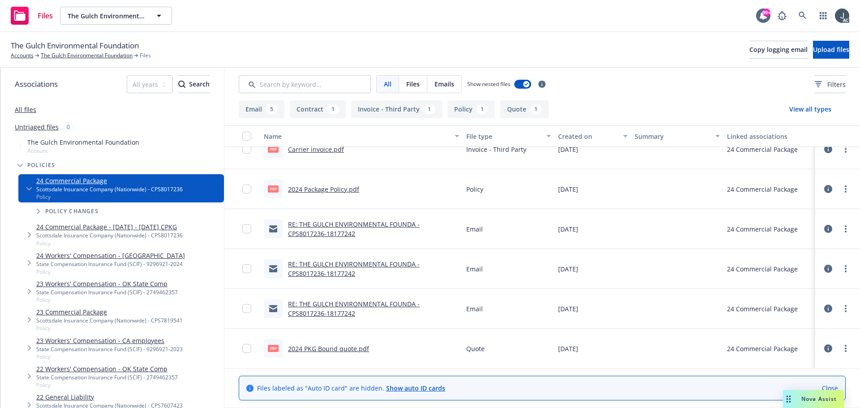
scroll to position [137, 0]
click at [62, 56] on link "The Gulch Environmental Foundation" at bounding box center [87, 55] width 92 height 8
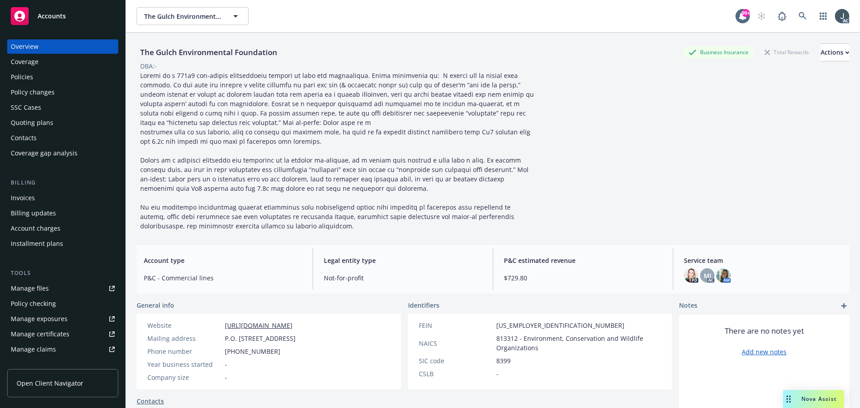
click at [50, 289] on link "Manage files" at bounding box center [62, 288] width 111 height 14
click at [37, 314] on div "Manage exposures" at bounding box center [39, 319] width 57 height 14
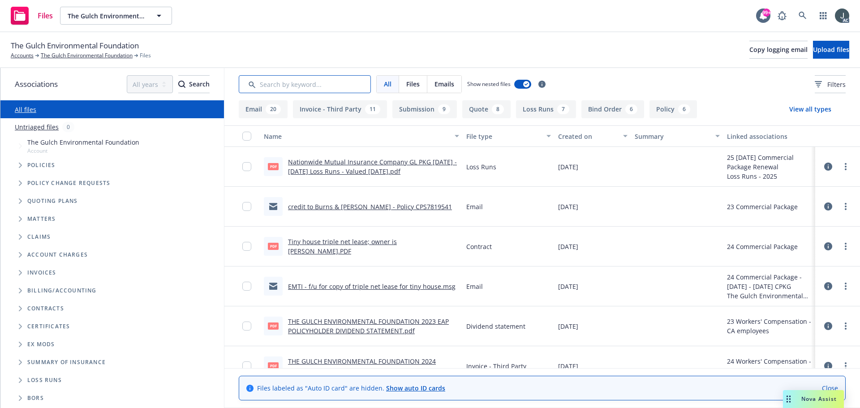
click at [276, 81] on input "Search by keyword..." at bounding box center [305, 84] width 132 height 18
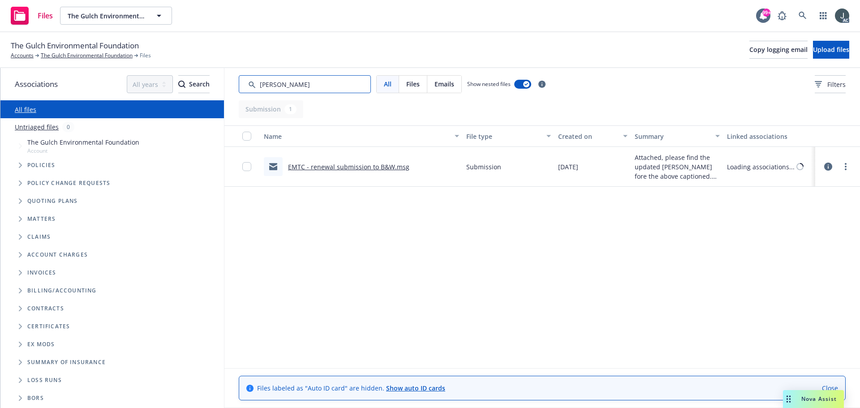
click at [280, 83] on input "Search by keyword..." at bounding box center [305, 84] width 132 height 18
type input "146"
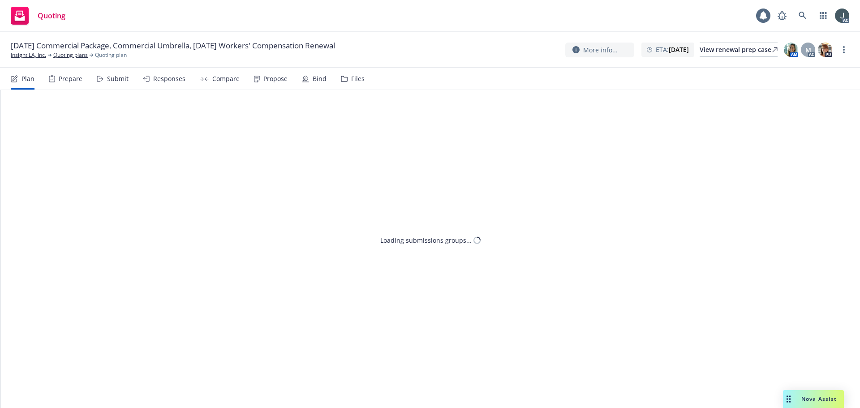
click at [59, 80] on div "Prepare" at bounding box center [71, 78] width 24 height 7
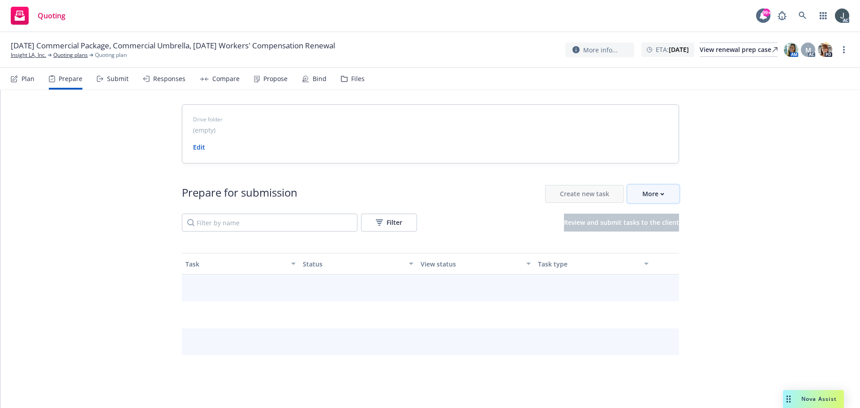
click at [642, 197] on div "More" at bounding box center [653, 193] width 22 height 17
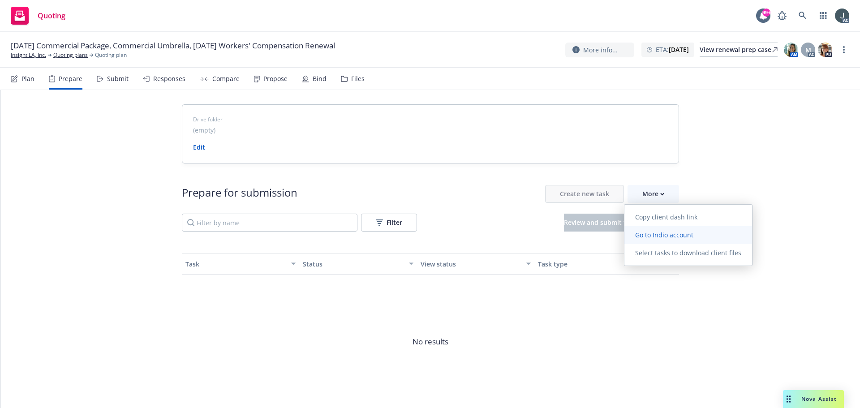
click at [650, 234] on span "Go to Indio account" at bounding box center [664, 235] width 80 height 9
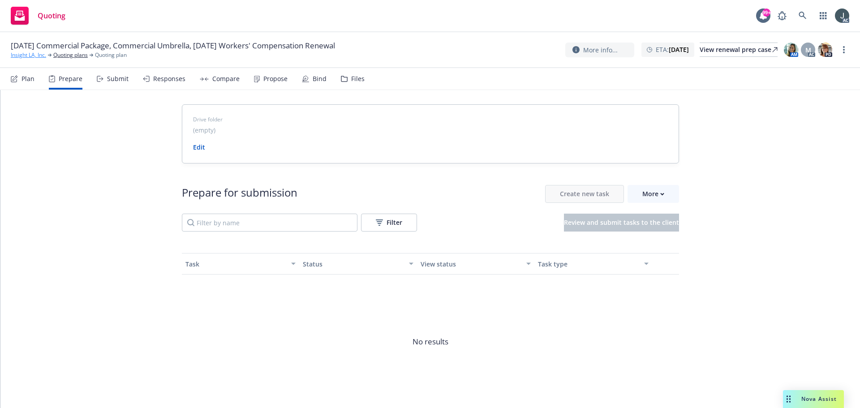
click at [39, 52] on link "Insight LA, Inc." at bounding box center [28, 55] width 35 height 8
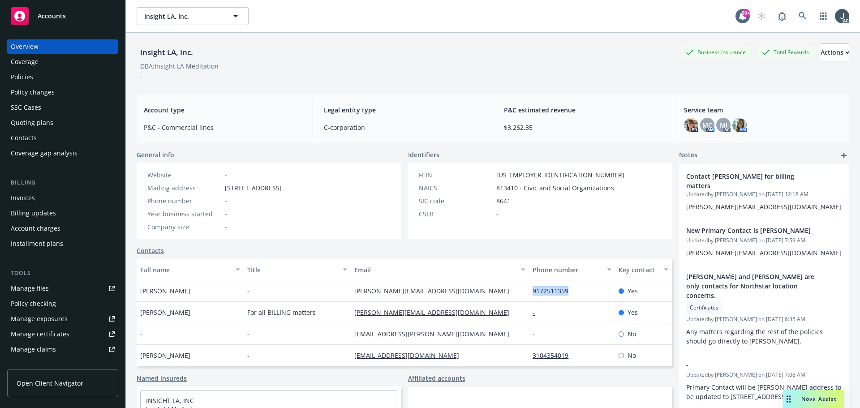
drag, startPoint x: 585, startPoint y: 293, endPoint x: 519, endPoint y: 292, distance: 65.8
click at [529, 292] on div "9172511359" at bounding box center [572, 290] width 86 height 21
copy link "9172511359"
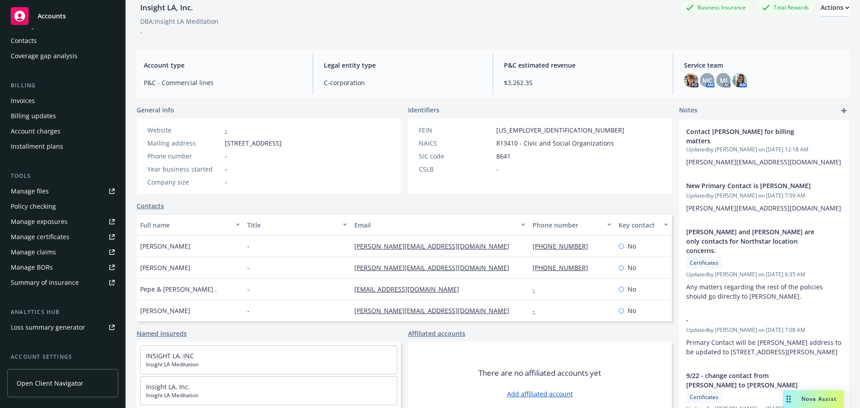
scroll to position [176, 0]
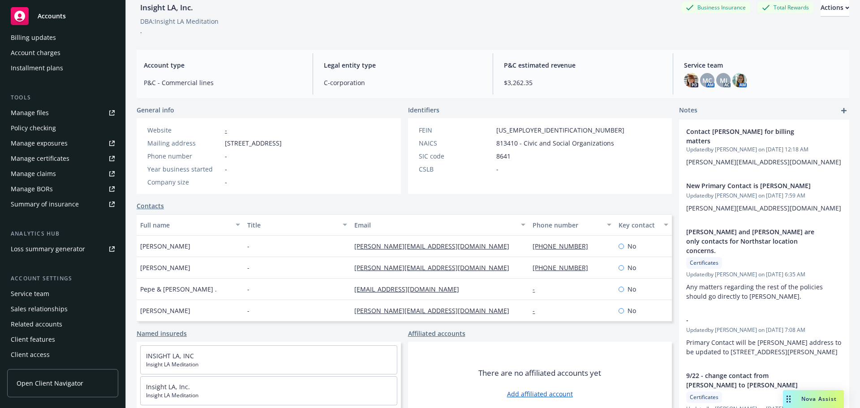
click at [30, 290] on div "Service team" at bounding box center [30, 294] width 39 height 14
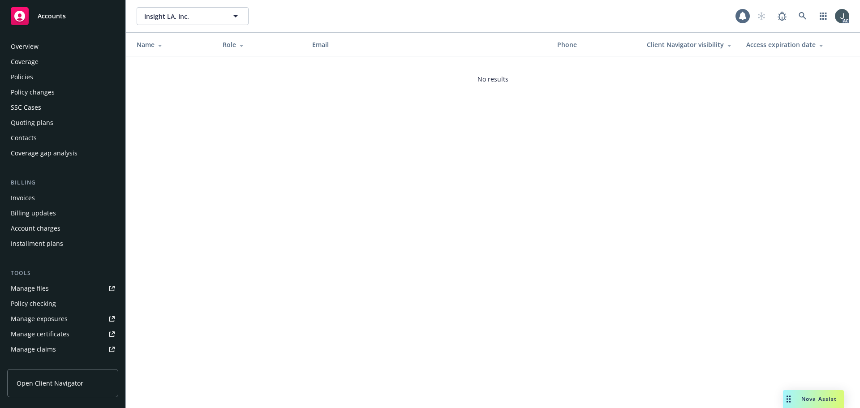
scroll to position [176, 0]
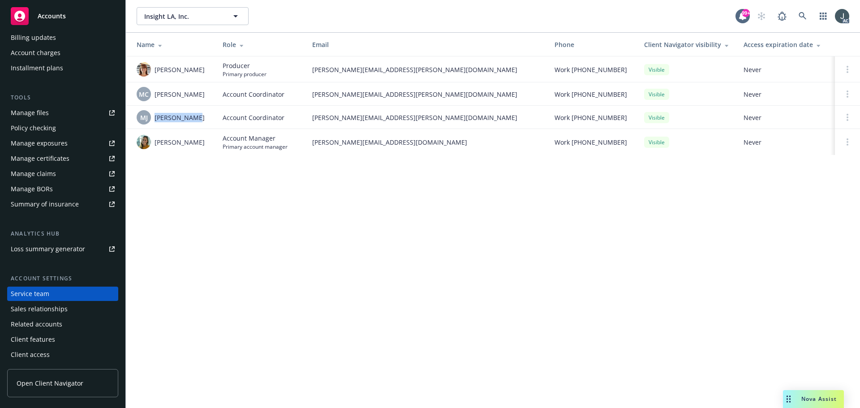
drag, startPoint x: 193, startPoint y: 123, endPoint x: 156, endPoint y: 122, distance: 36.7
click at [156, 122] on div "[PERSON_NAME] [PERSON_NAME]" at bounding box center [173, 117] width 72 height 14
copy span "[PERSON_NAME]"
click at [161, 145] on span "[PERSON_NAME]" at bounding box center [179, 141] width 50 height 9
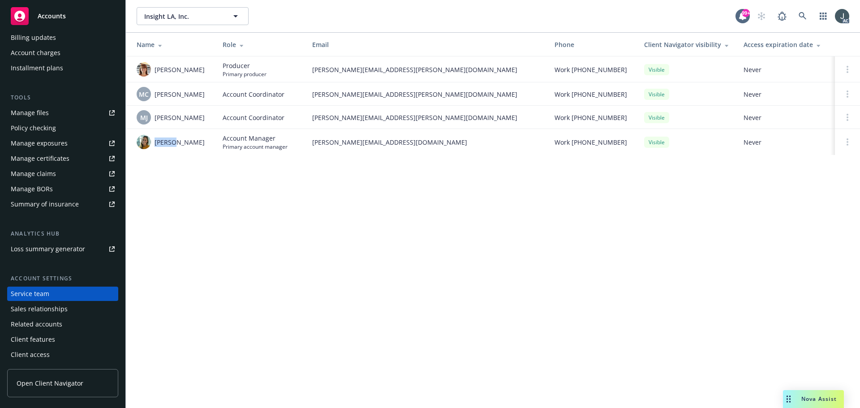
copy span "[PERSON_NAME]"
click at [187, 155] on td "[PERSON_NAME]" at bounding box center [171, 142] width 90 height 26
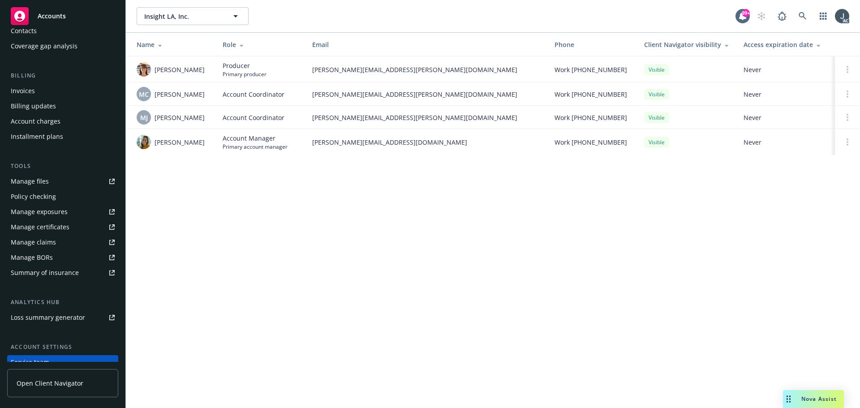
scroll to position [0, 0]
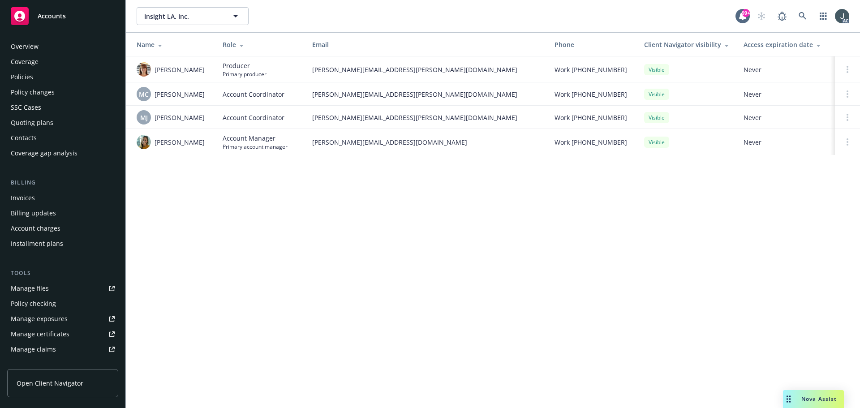
click at [24, 77] on div "Policies" at bounding box center [22, 77] width 22 height 14
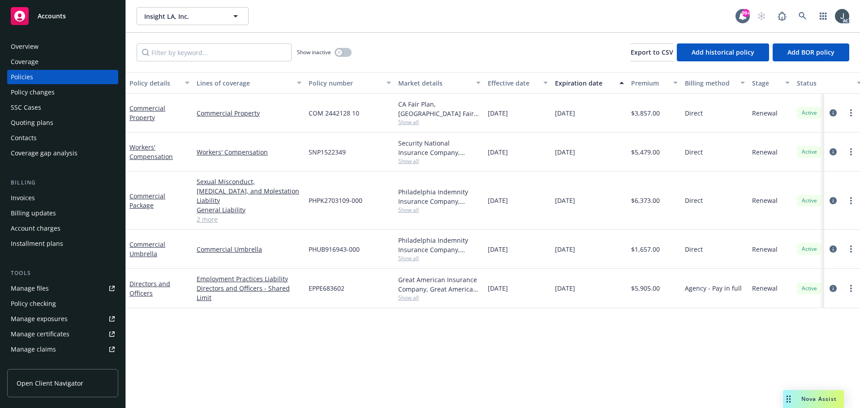
drag, startPoint x: 550, startPoint y: 150, endPoint x: 593, endPoint y: 154, distance: 42.8
click at [593, 154] on div "Workers' Compensation Workers' Compensation SNP1522349 Security National Insura…" at bounding box center [558, 152] width 864 height 39
drag, startPoint x: 275, startPoint y: 161, endPoint x: 199, endPoint y: 159, distance: 75.7
click at [199, 159] on div "Workers' Compensation" at bounding box center [249, 152] width 112 height 39
copy link "Workers' Compensation"
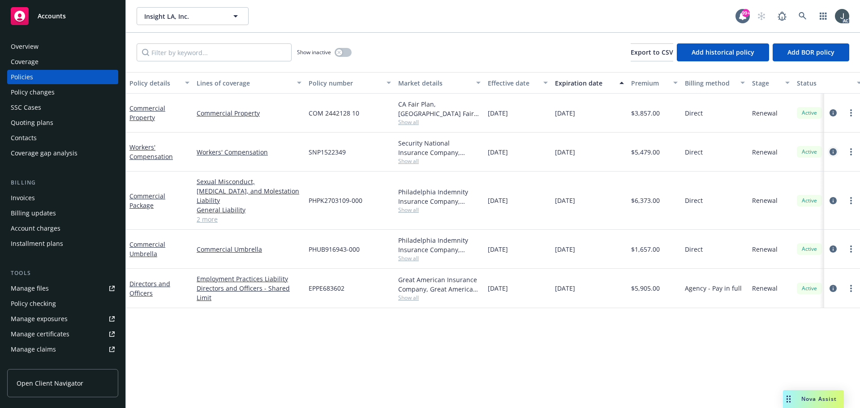
click at [833, 150] on icon "circleInformation" at bounding box center [832, 151] width 7 height 7
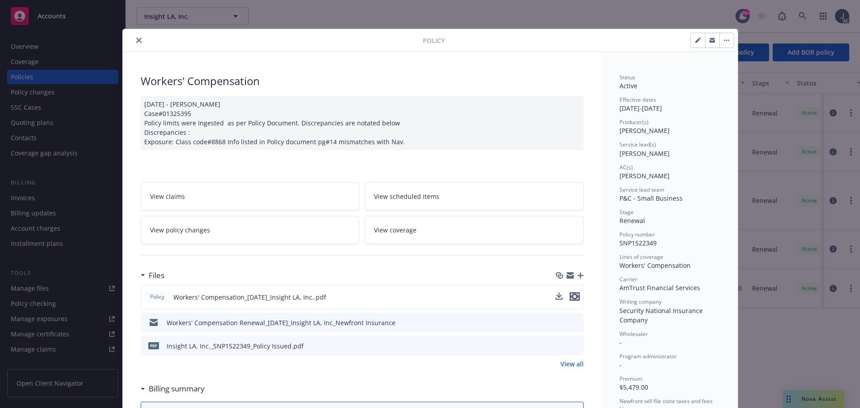
click at [572, 297] on icon "preview file" at bounding box center [575, 296] width 8 height 6
click at [136, 38] on icon "close" at bounding box center [138, 40] width 5 height 5
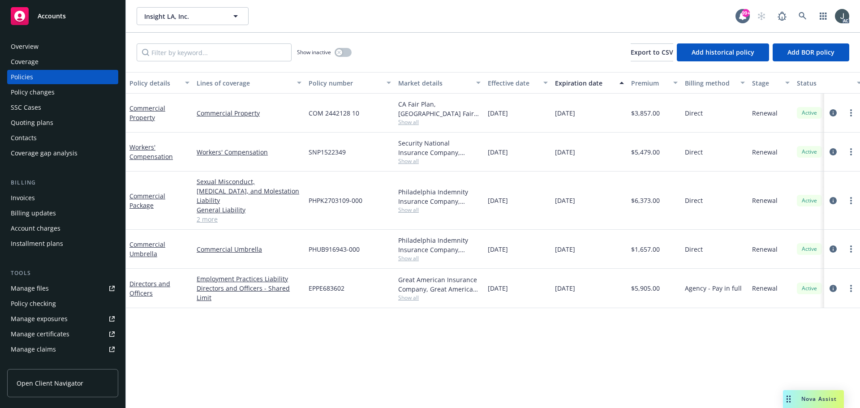
click at [51, 47] on div "Overview" at bounding box center [63, 46] width 104 height 14
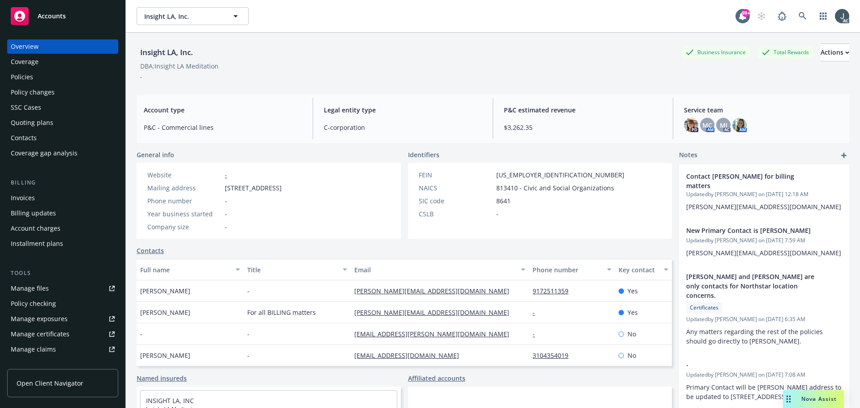
drag, startPoint x: 225, startPoint y: 188, endPoint x: 291, endPoint y: 188, distance: 65.8
click at [282, 188] on span "[STREET_ADDRESS]" at bounding box center [253, 187] width 57 height 9
copy span "[STREET_ADDRESS]"
click at [282, 189] on span "[STREET_ADDRESS]" at bounding box center [253, 187] width 57 height 9
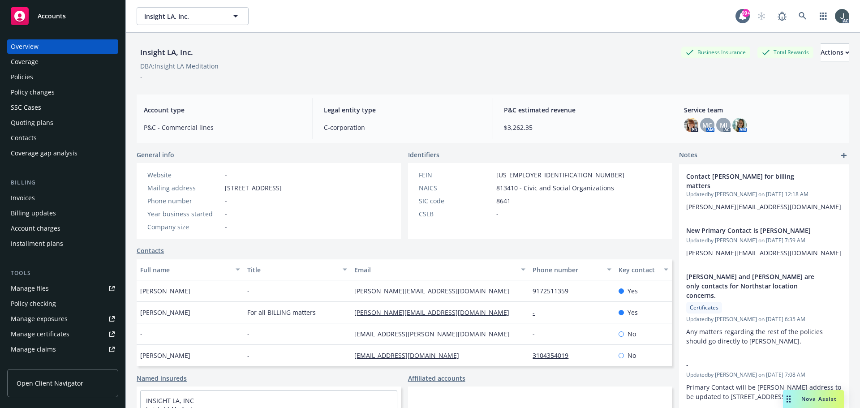
click at [282, 187] on span "[STREET_ADDRESS]" at bounding box center [253, 187] width 57 height 9
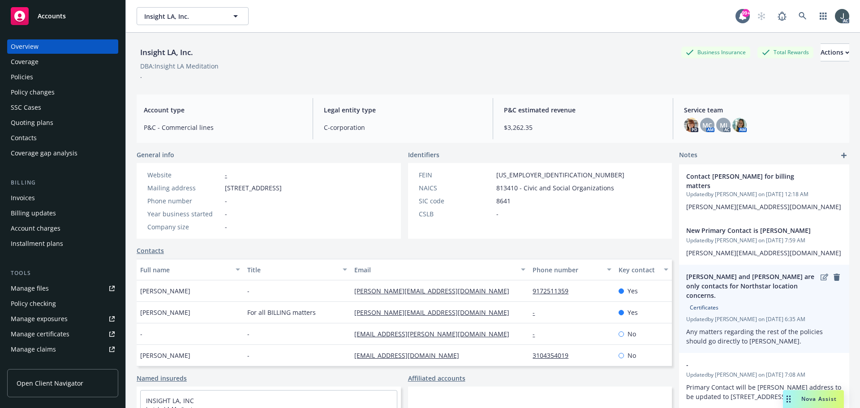
copy span "90404"
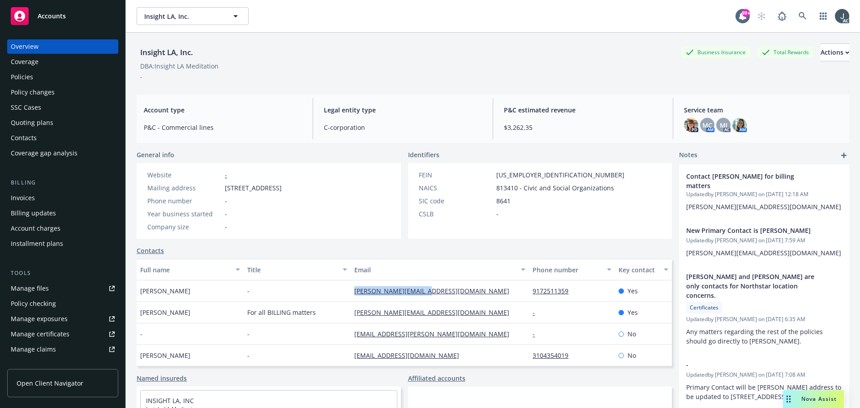
drag, startPoint x: 430, startPoint y: 289, endPoint x: 351, endPoint y: 288, distance: 79.7
click at [351, 288] on div "[PERSON_NAME][EMAIL_ADDRESS][DOMAIN_NAME]" at bounding box center [440, 290] width 178 height 21
copy link "[PERSON_NAME][EMAIL_ADDRESS][DOMAIN_NAME]"
click at [498, 191] on span "813410 - Civic and Social Organizations" at bounding box center [555, 187] width 118 height 9
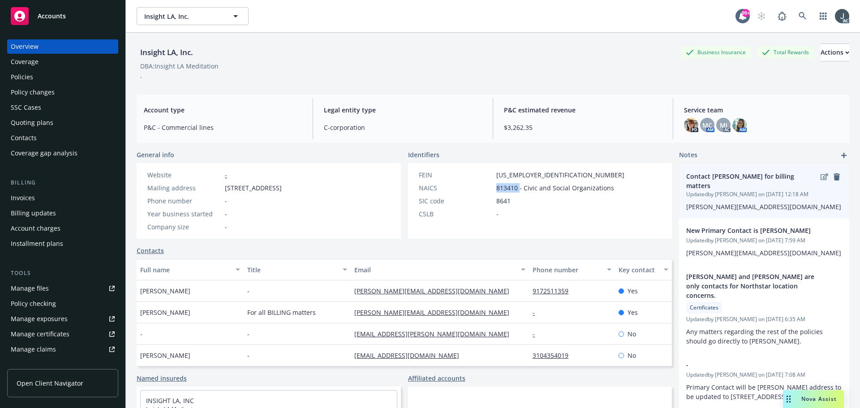
copy span "813410"
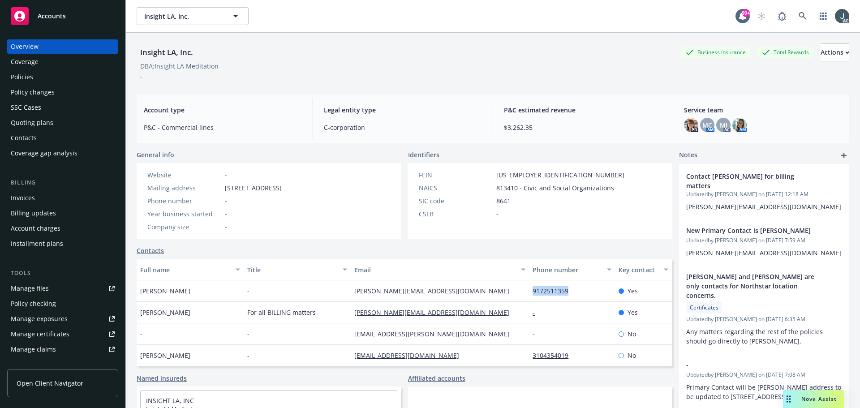
drag, startPoint x: 571, startPoint y: 293, endPoint x: 523, endPoint y: 293, distance: 47.5
click at [529, 293] on div "9172511359" at bounding box center [572, 290] width 86 height 21
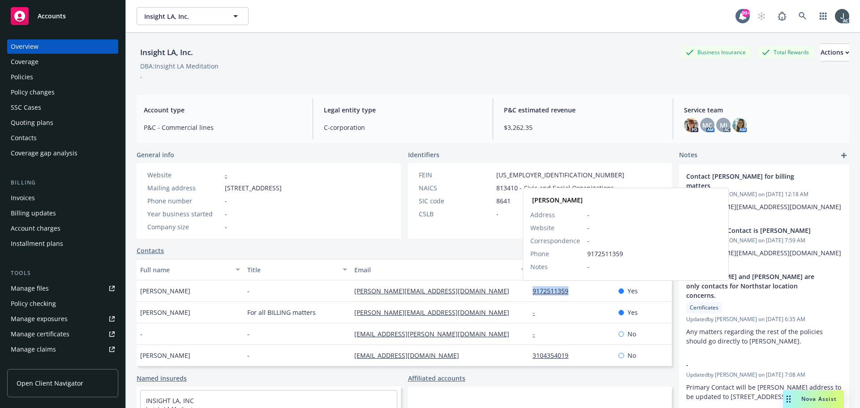
copy link "9172511359"
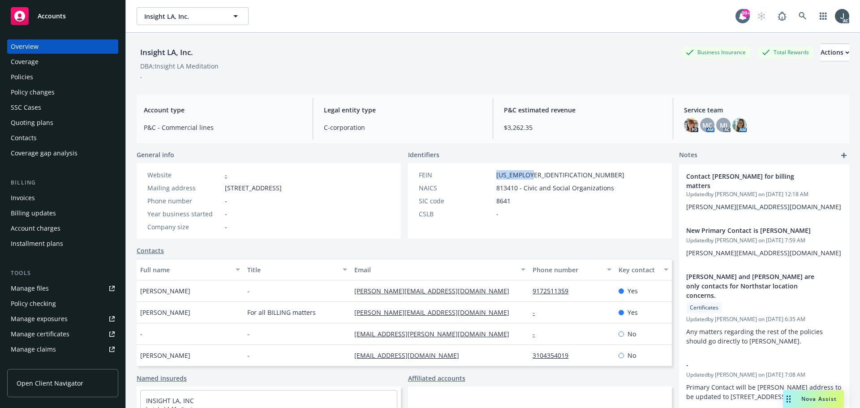
drag, startPoint x: 528, startPoint y: 173, endPoint x: 491, endPoint y: 174, distance: 36.3
click at [491, 174] on div "FEIN [US_EMPLOYER_IDENTIFICATION_NUMBER]" at bounding box center [521, 174] width 213 height 9
copy span "[US_EMPLOYER_IDENTIFICATION_NUMBER]"
click at [26, 76] on div "Policies" at bounding box center [22, 77] width 22 height 14
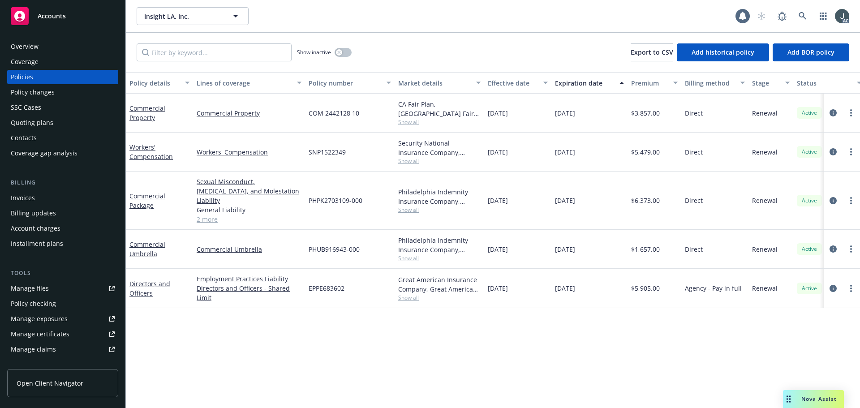
click at [34, 134] on div "Contacts" at bounding box center [24, 138] width 26 height 14
click at [34, 122] on div "Quoting plans" at bounding box center [32, 123] width 43 height 14
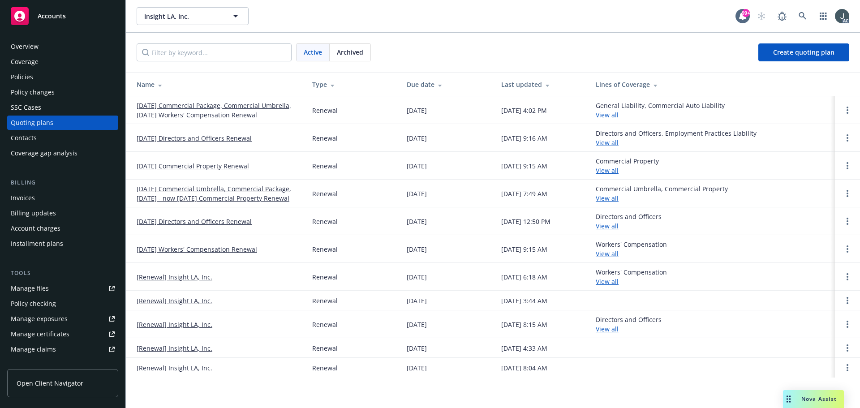
click at [35, 44] on div "Overview" at bounding box center [25, 46] width 28 height 14
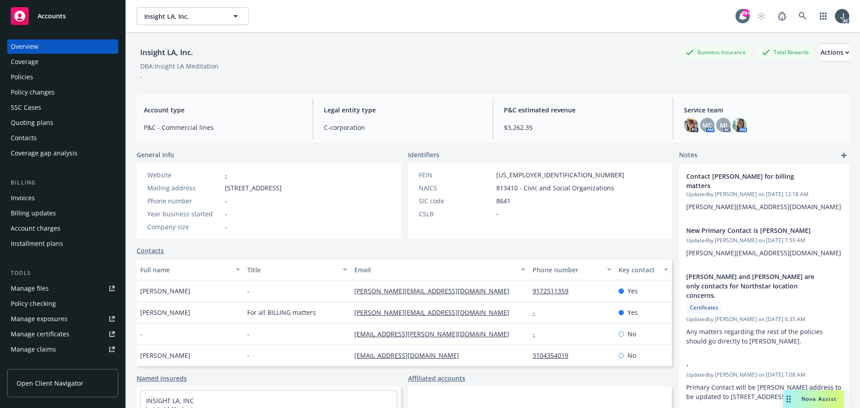
click at [500, 187] on span "813410 - Civic and Social Organizations" at bounding box center [555, 187] width 118 height 9
click at [38, 73] on div "Policies" at bounding box center [63, 77] width 104 height 14
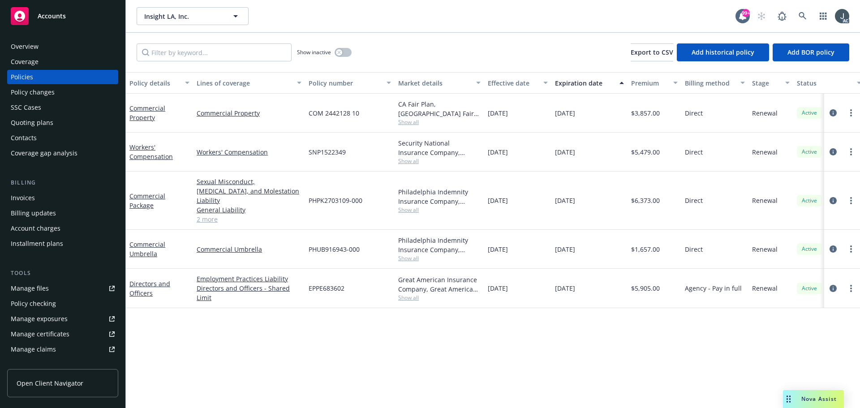
drag, startPoint x: 553, startPoint y: 151, endPoint x: 597, endPoint y: 156, distance: 43.7
click at [597, 156] on div "[DATE]" at bounding box center [589, 152] width 76 height 39
click at [48, 41] on div "Overview" at bounding box center [63, 46] width 104 height 14
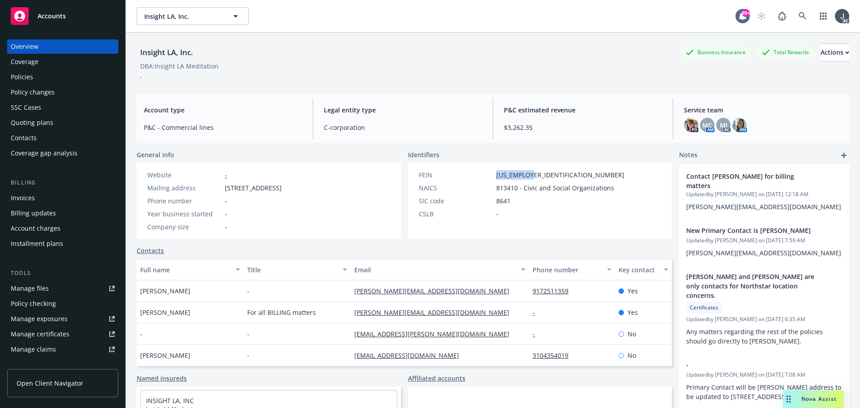
drag, startPoint x: 494, startPoint y: 175, endPoint x: 536, endPoint y: 176, distance: 42.6
click at [536, 176] on div "FEIN [US_EMPLOYER_IDENTIFICATION_NUMBER]" at bounding box center [521, 174] width 213 height 9
click at [43, 76] on div "Policies" at bounding box center [63, 77] width 104 height 14
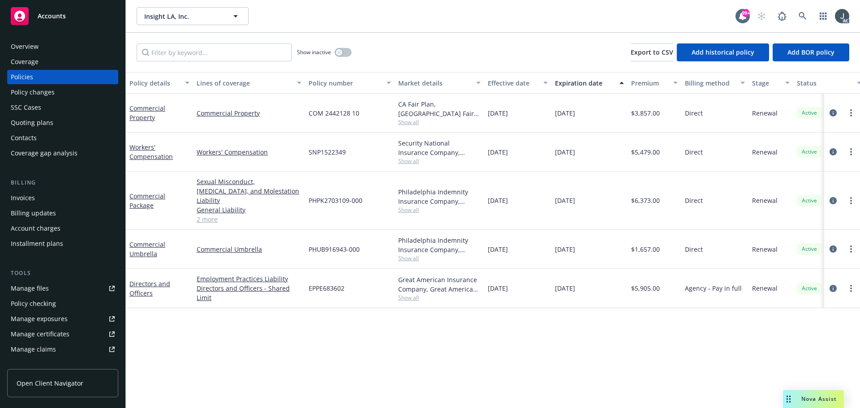
click at [316, 153] on span "SNP1522349" at bounding box center [327, 151] width 37 height 9
click at [416, 163] on span "Show all" at bounding box center [439, 161] width 82 height 8
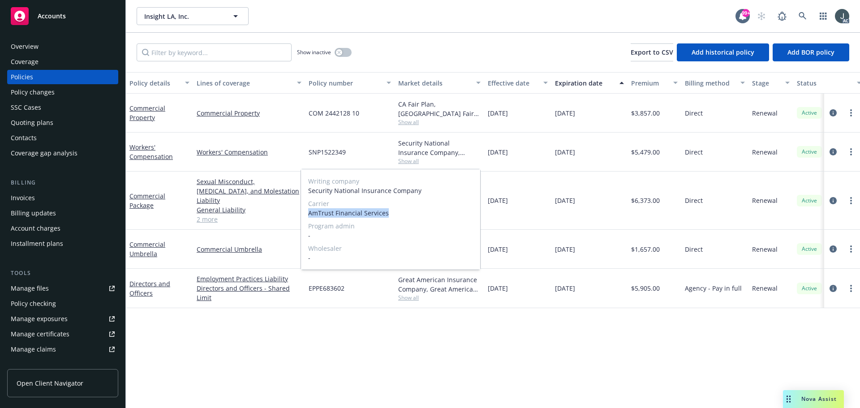
drag, startPoint x: 309, startPoint y: 211, endPoint x: 401, endPoint y: 214, distance: 92.8
click at [401, 214] on span "AmTrust Financial Services" at bounding box center [390, 212] width 165 height 9
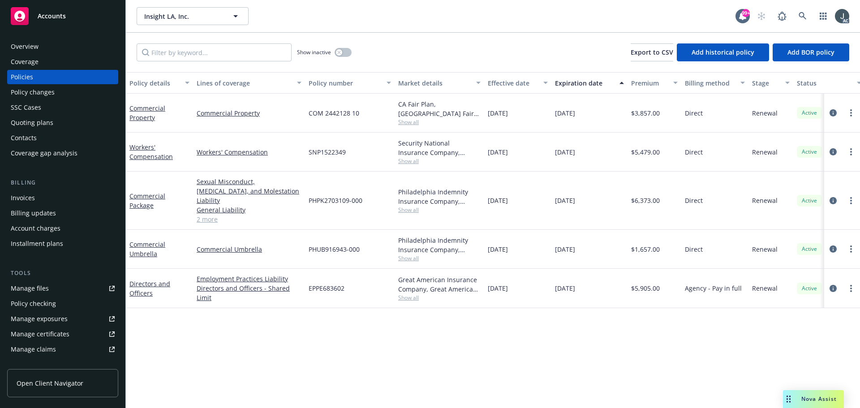
click at [635, 155] on span "$5,479.00" at bounding box center [645, 151] width 29 height 9
click at [340, 50] on div "button" at bounding box center [339, 52] width 6 height 6
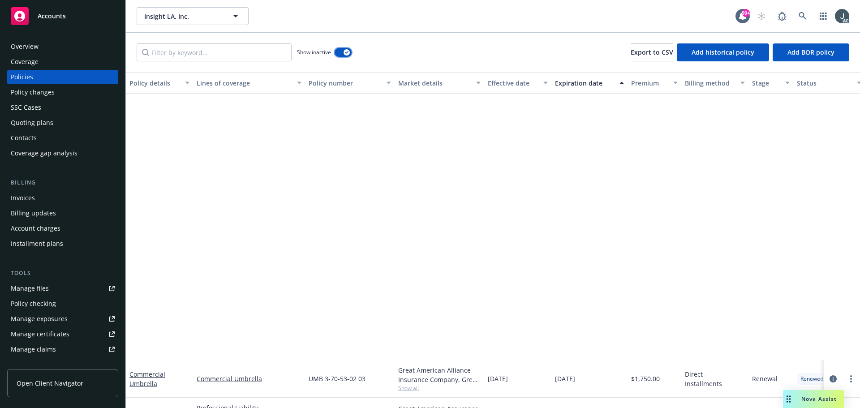
scroll to position [582, 0]
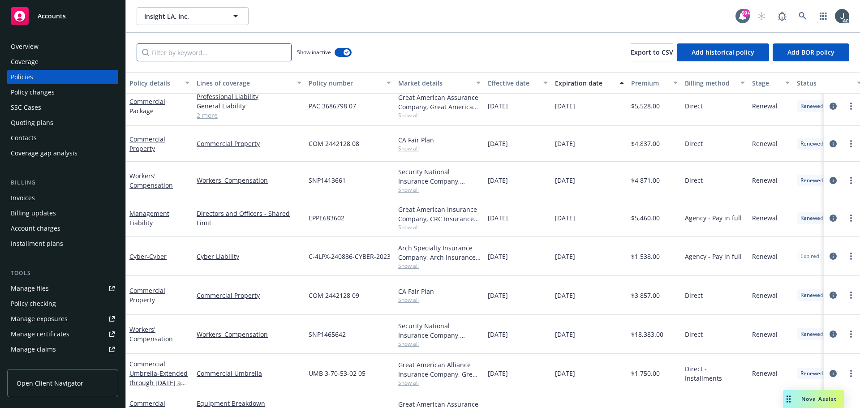
click at [204, 57] on input "Filter by keyword..." at bounding box center [214, 52] width 155 height 18
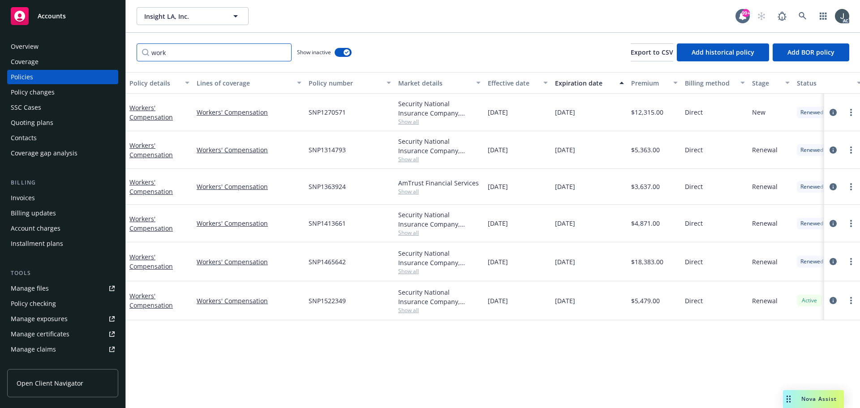
scroll to position [0, 0]
type input "work"
click at [323, 261] on span "SNP1465642" at bounding box center [327, 261] width 37 height 9
click at [406, 275] on span "Show all" at bounding box center [439, 271] width 82 height 8
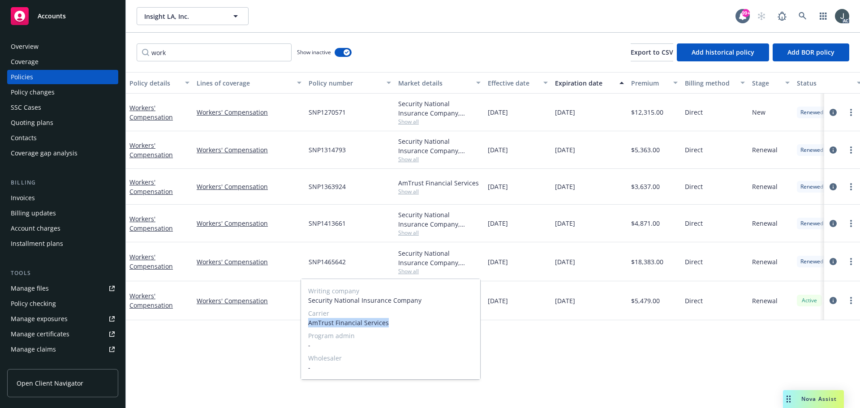
drag, startPoint x: 309, startPoint y: 321, endPoint x: 397, endPoint y: 323, distance: 88.7
click at [397, 323] on span "AmTrust Financial Services" at bounding box center [390, 322] width 165 height 9
drag, startPoint x: 541, startPoint y: 258, endPoint x: 564, endPoint y: 262, distance: 23.5
click at [541, 258] on div "[DATE]" at bounding box center [517, 261] width 67 height 39
click at [643, 263] on span "$18,383.00" at bounding box center [647, 261] width 32 height 9
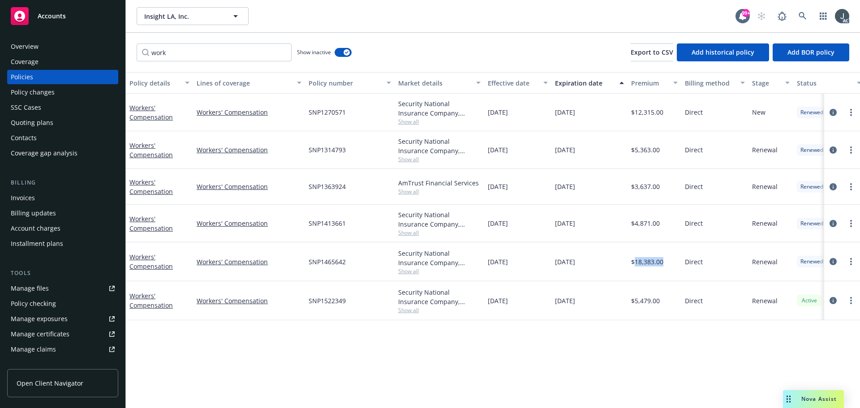
click at [643, 263] on span "$18,383.00" at bounding box center [647, 261] width 32 height 9
click at [318, 224] on span "SNP1413661" at bounding box center [327, 223] width 37 height 9
click at [410, 236] on span "Show all" at bounding box center [439, 233] width 82 height 8
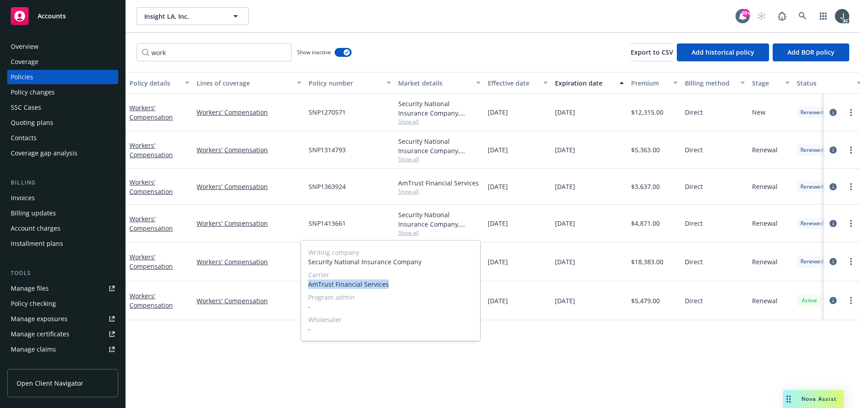
drag, startPoint x: 309, startPoint y: 283, endPoint x: 401, endPoint y: 284, distance: 91.4
click at [401, 284] on span "AmTrust Financial Services" at bounding box center [390, 283] width 165 height 9
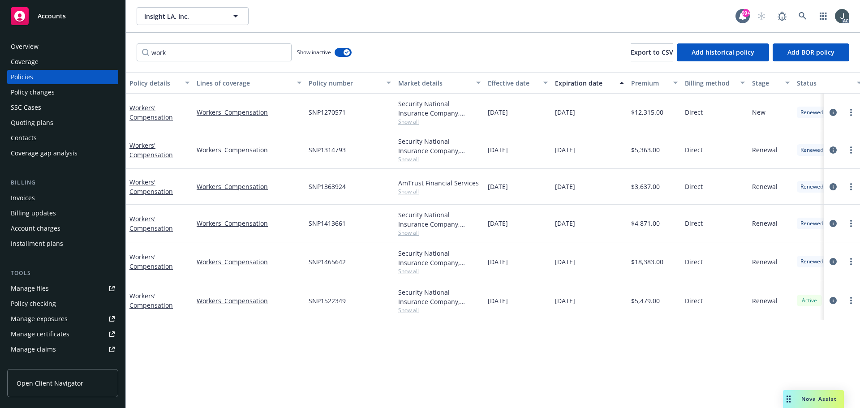
click at [655, 223] on span "$4,871.00" at bounding box center [645, 223] width 29 height 9
click at [332, 188] on span "SNP1363924" at bounding box center [327, 186] width 37 height 9
click at [405, 190] on span "Show all" at bounding box center [439, 192] width 82 height 8
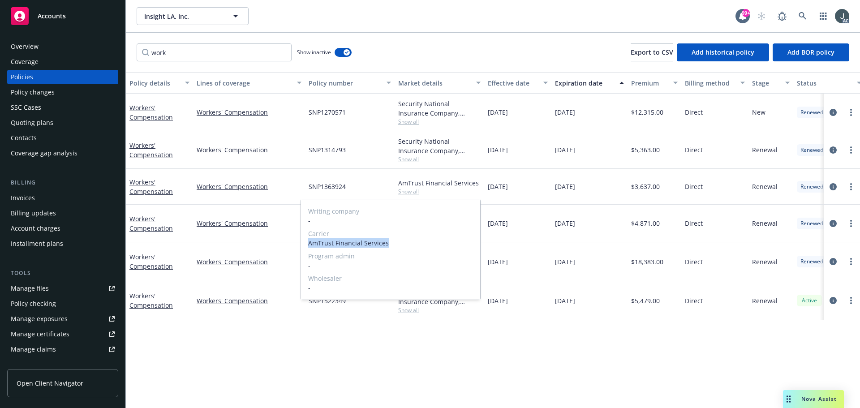
drag, startPoint x: 309, startPoint y: 243, endPoint x: 402, endPoint y: 244, distance: 92.7
click at [402, 244] on span "AmTrust Financial Services" at bounding box center [390, 242] width 165 height 9
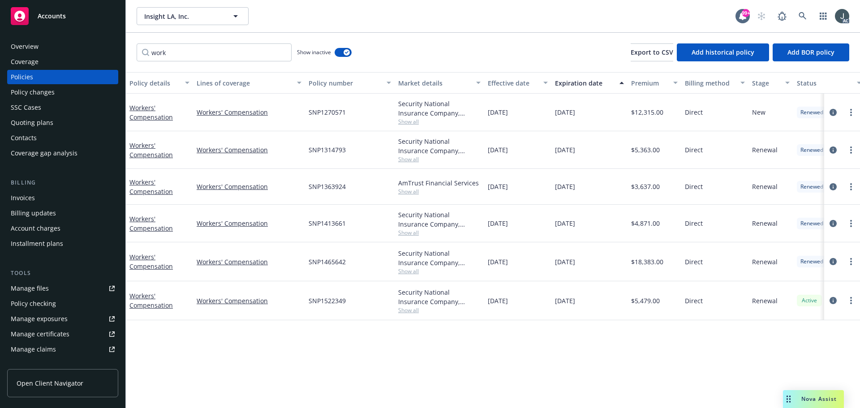
click at [643, 185] on span "$3,637.00" at bounding box center [645, 186] width 29 height 9
click at [322, 148] on span "SNP1314793" at bounding box center [327, 149] width 37 height 9
click at [411, 157] on span "Show all" at bounding box center [439, 159] width 82 height 8
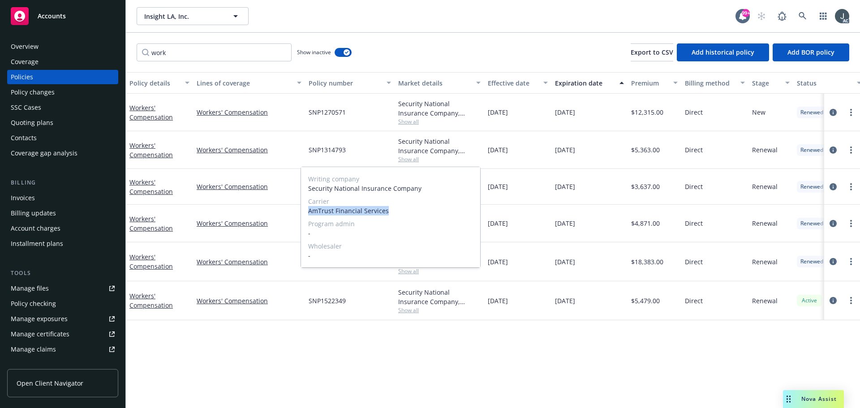
drag, startPoint x: 308, startPoint y: 210, endPoint x: 428, endPoint y: 215, distance: 120.6
click at [425, 214] on div "Writing company Security National Insurance Company Carrier AmTrust Financial S…" at bounding box center [390, 217] width 179 height 100
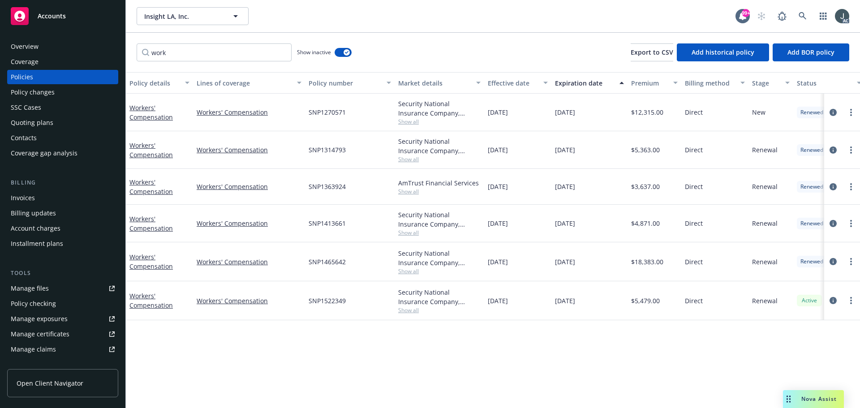
click at [646, 186] on span "$3,637.00" at bounding box center [645, 186] width 29 height 9
click at [643, 152] on span "$5,363.00" at bounding box center [645, 149] width 29 height 9
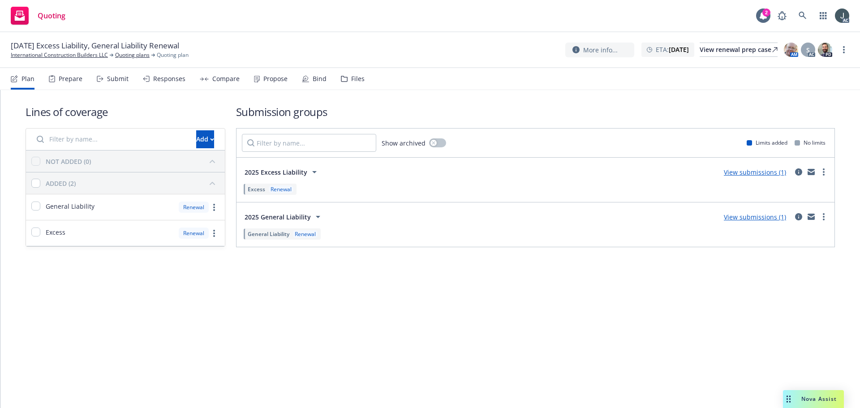
click at [61, 76] on div "Prepare" at bounding box center [71, 78] width 24 height 7
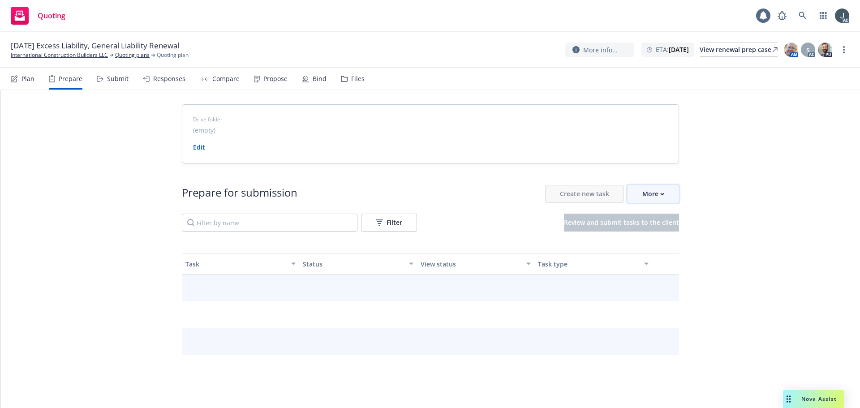
click at [674, 192] on button "More" at bounding box center [652, 194] width 51 height 18
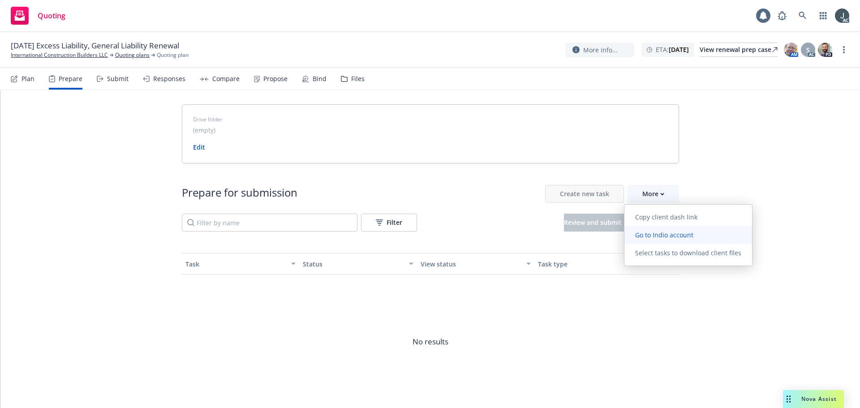
click at [658, 235] on span "Go to Indio account" at bounding box center [664, 235] width 80 height 9
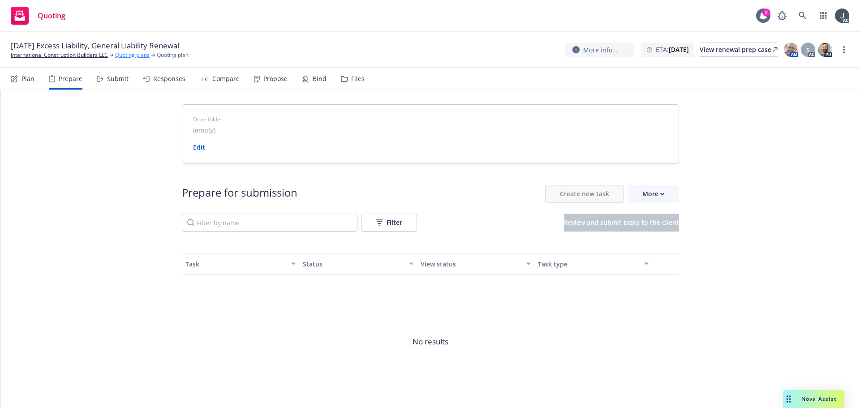
click at [117, 55] on link "Quoting plans" at bounding box center [132, 55] width 34 height 8
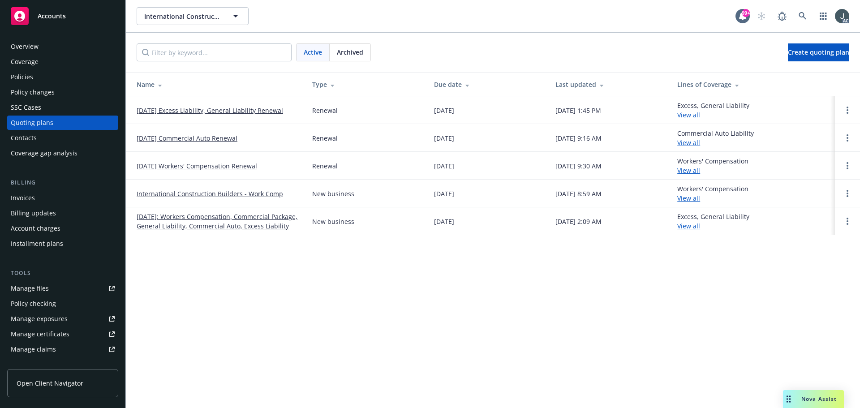
click at [37, 78] on div "Policies" at bounding box center [63, 77] width 104 height 14
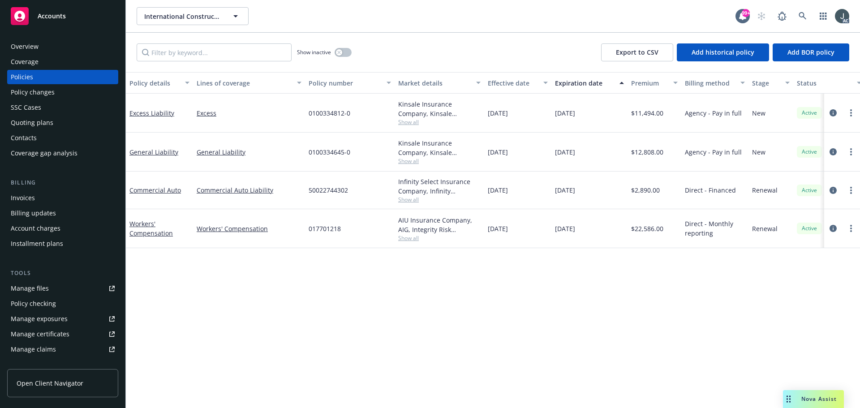
click at [50, 291] on link "Manage files" at bounding box center [62, 288] width 111 height 14
click at [39, 121] on div "Quoting plans" at bounding box center [32, 123] width 43 height 14
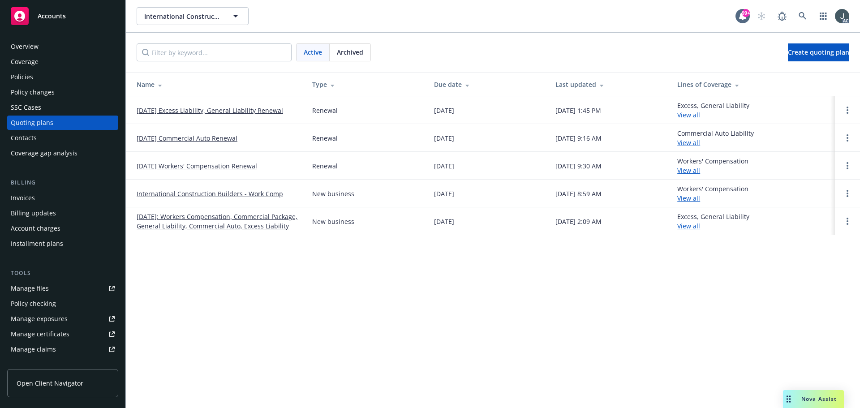
click at [273, 110] on link "[DATE] Excess Liability, General Liability Renewal" at bounding box center [210, 110] width 146 height 9
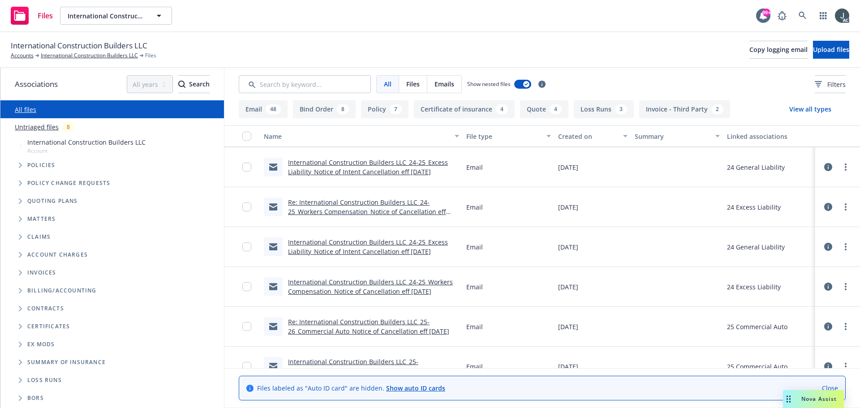
scroll to position [1343, 0]
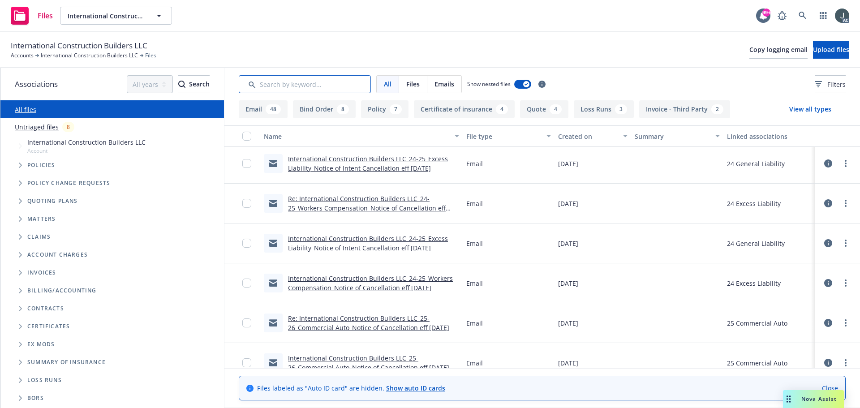
click at [309, 82] on input "Search by keyword..." at bounding box center [305, 84] width 132 height 18
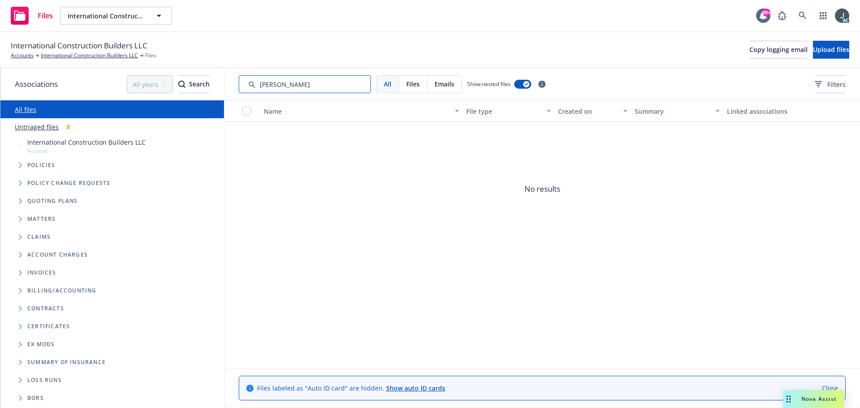
click at [309, 82] on input "Search by keyword..." at bounding box center [305, 84] width 132 height 18
type input "125"
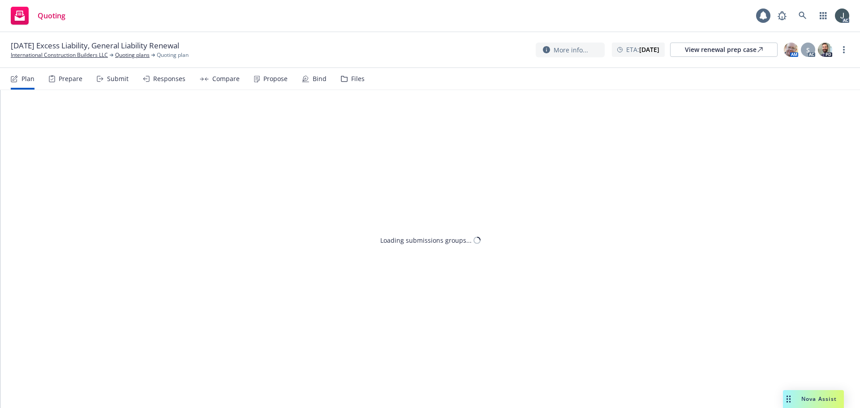
click at [341, 77] on icon at bounding box center [344, 78] width 6 height 5
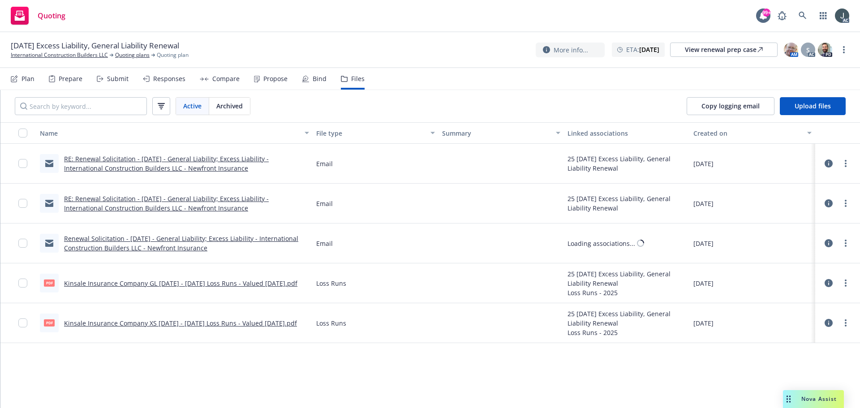
click at [234, 106] on span "Archived" at bounding box center [229, 105] width 26 height 9
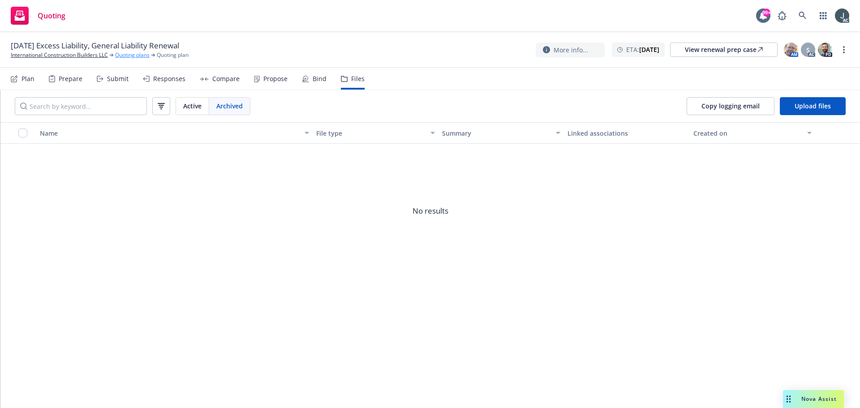
click at [129, 54] on link "Quoting plans" at bounding box center [132, 55] width 34 height 8
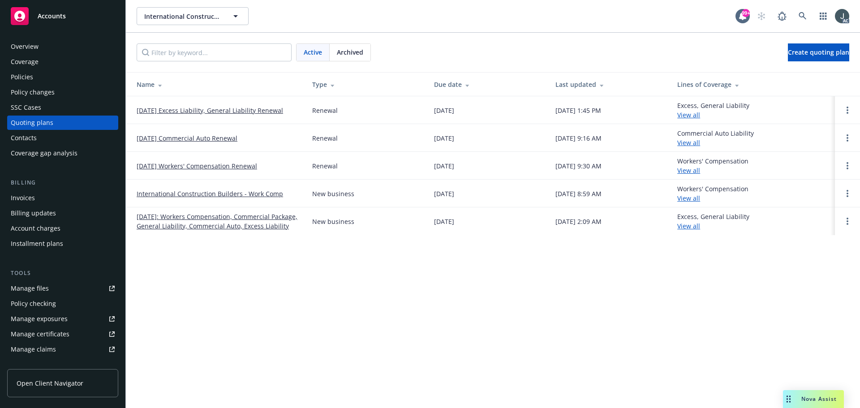
click at [247, 226] on link "[DATE]: Workers Compensation, Commercial Package, General Liability, Commercial…" at bounding box center [217, 221] width 161 height 19
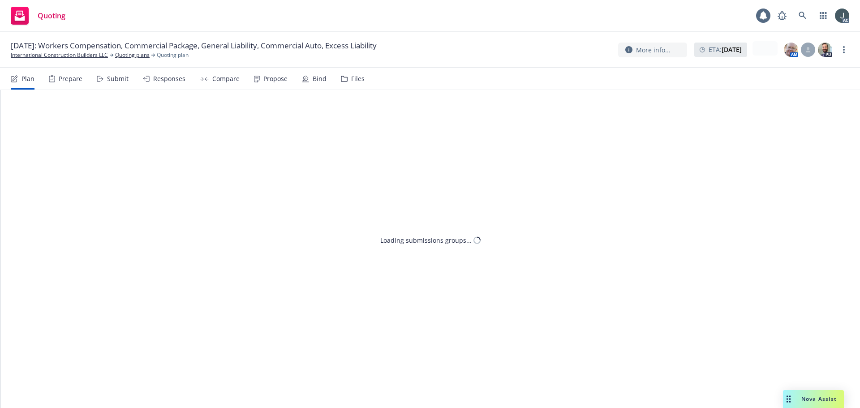
click at [341, 77] on icon at bounding box center [344, 79] width 7 height 6
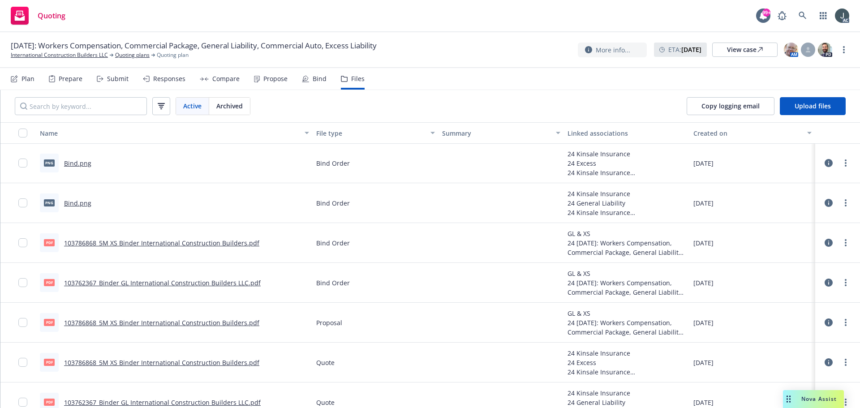
scroll to position [55, 0]
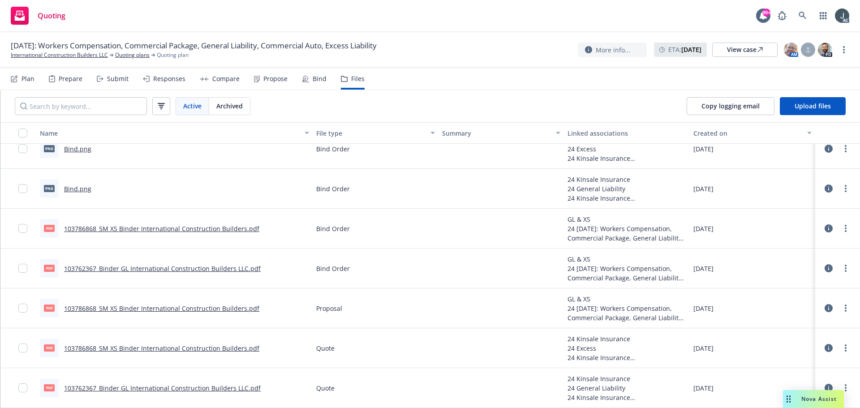
click at [230, 106] on span "Archived" at bounding box center [229, 105] width 26 height 9
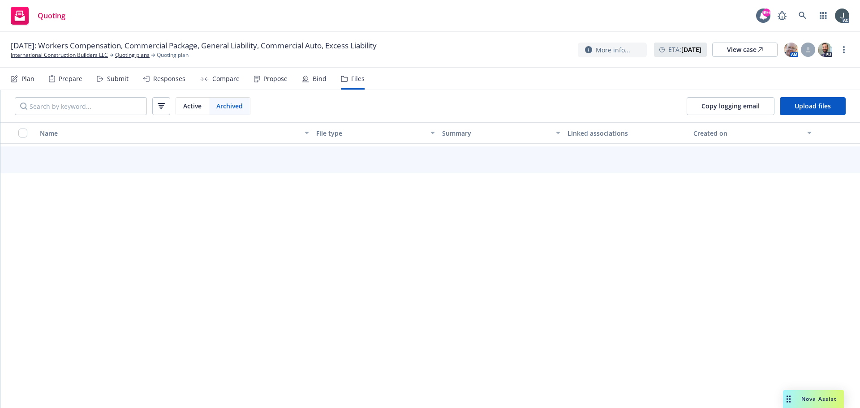
scroll to position [51, 0]
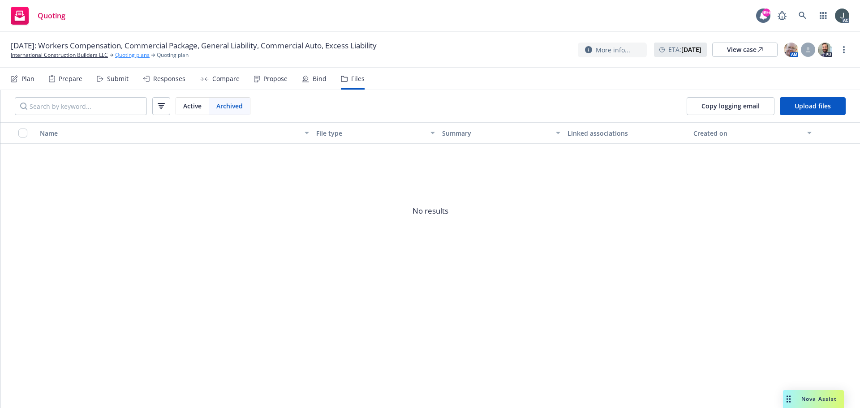
click at [124, 56] on link "Quoting plans" at bounding box center [132, 55] width 34 height 8
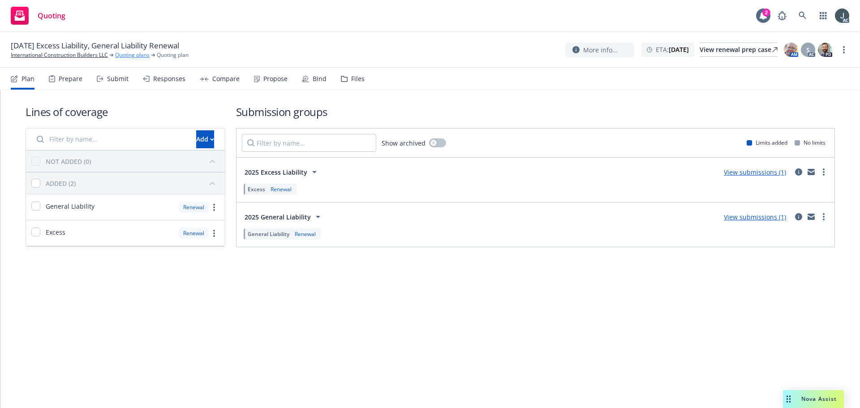
click at [124, 52] on link "Quoting plans" at bounding box center [132, 55] width 34 height 8
